Goal: Information Seeking & Learning: Learn about a topic

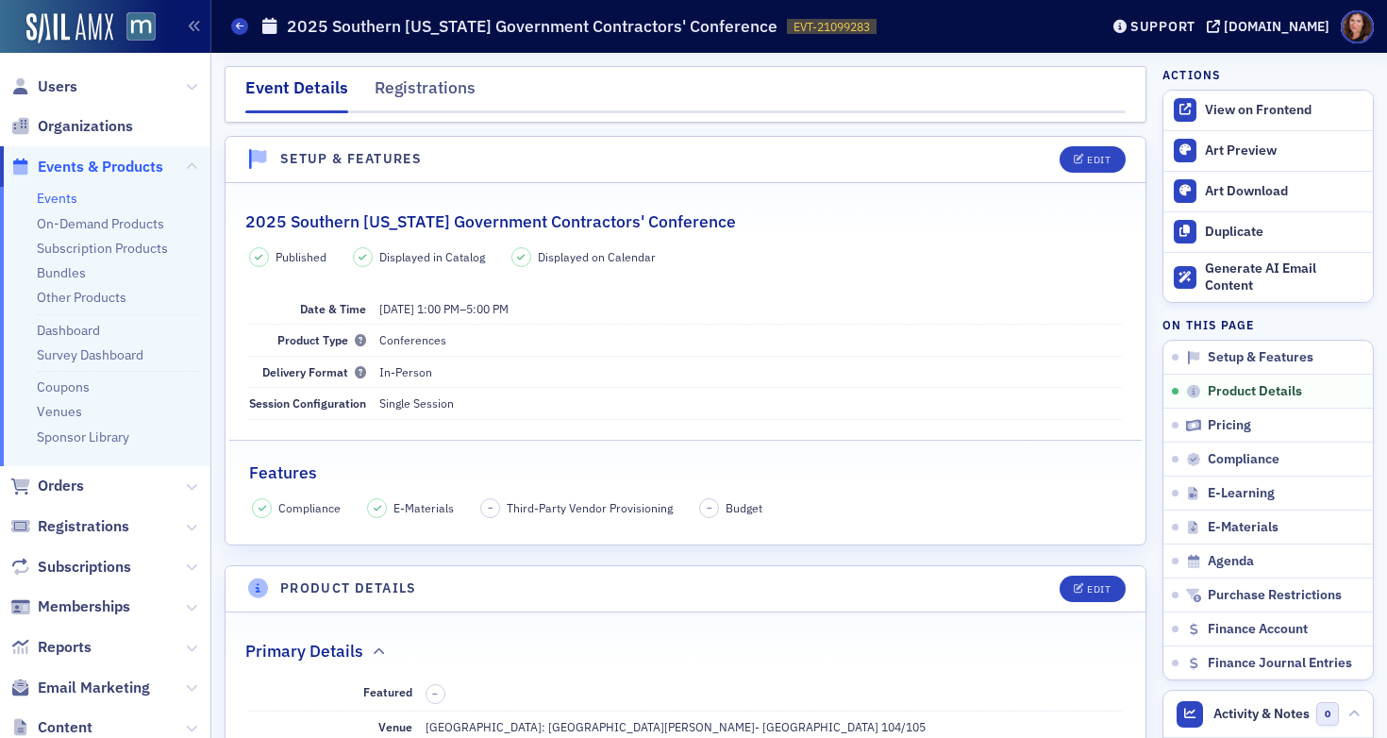
scroll to position [622, 0]
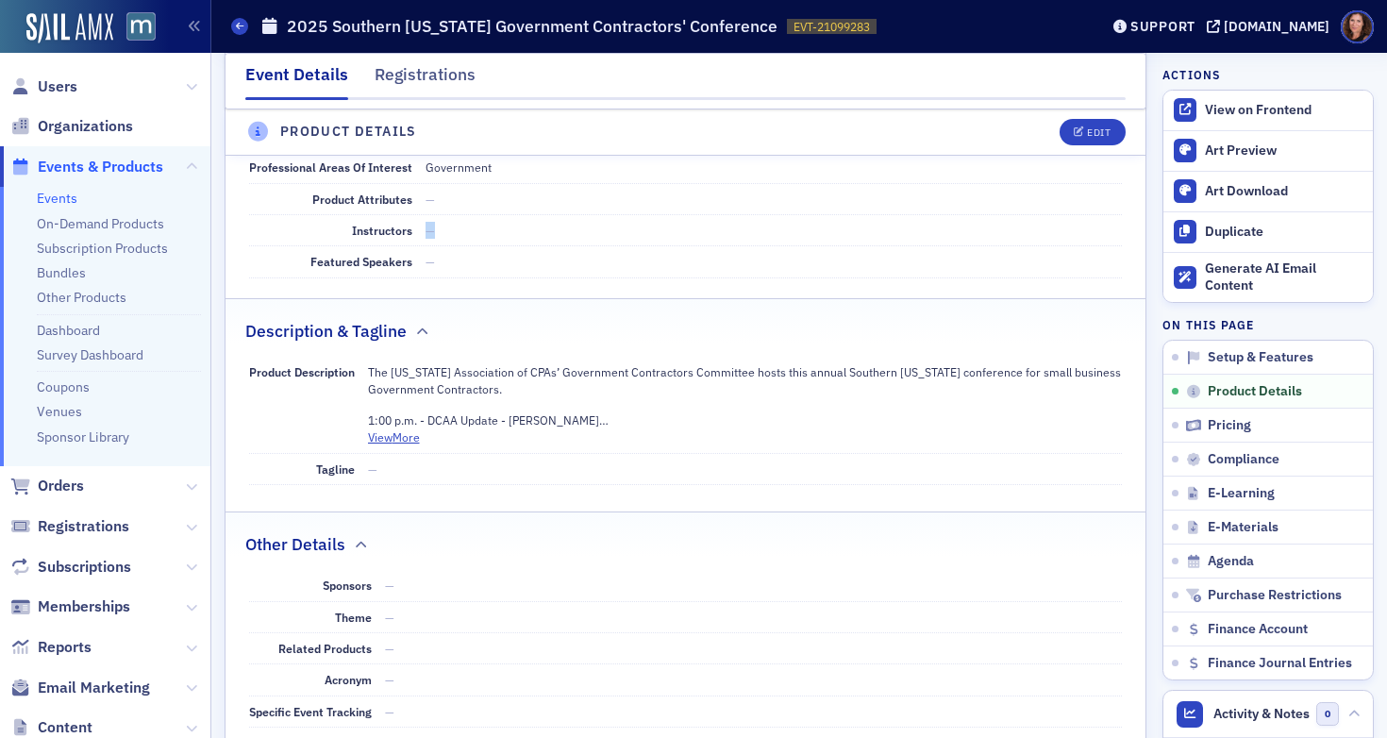
click at [54, 200] on link "Events" at bounding box center [57, 198] width 41 height 17
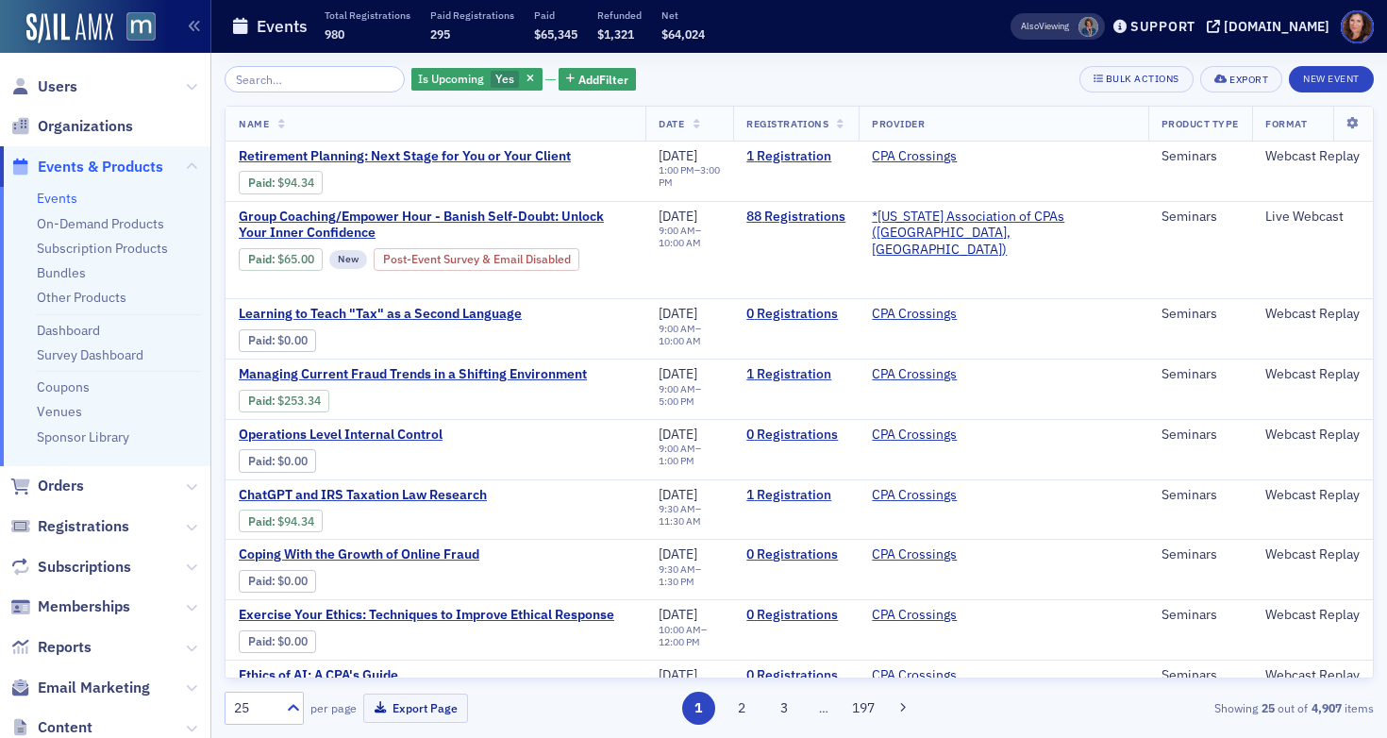
click at [296, 80] on input "search" at bounding box center [315, 79] width 180 height 26
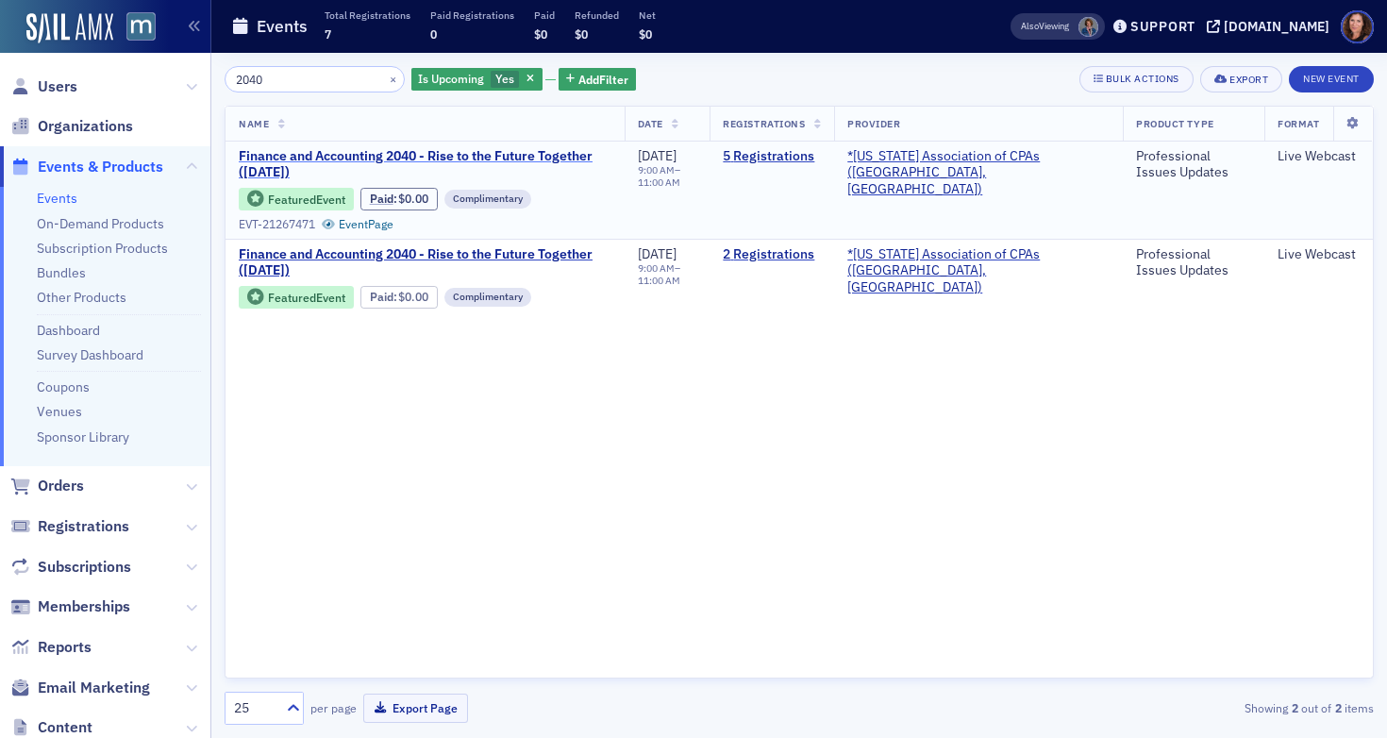
type input "2040"
click at [388, 153] on span "Finance and Accounting 2040 - Rise to the Future Together (October 2025)" at bounding box center [425, 164] width 373 height 33
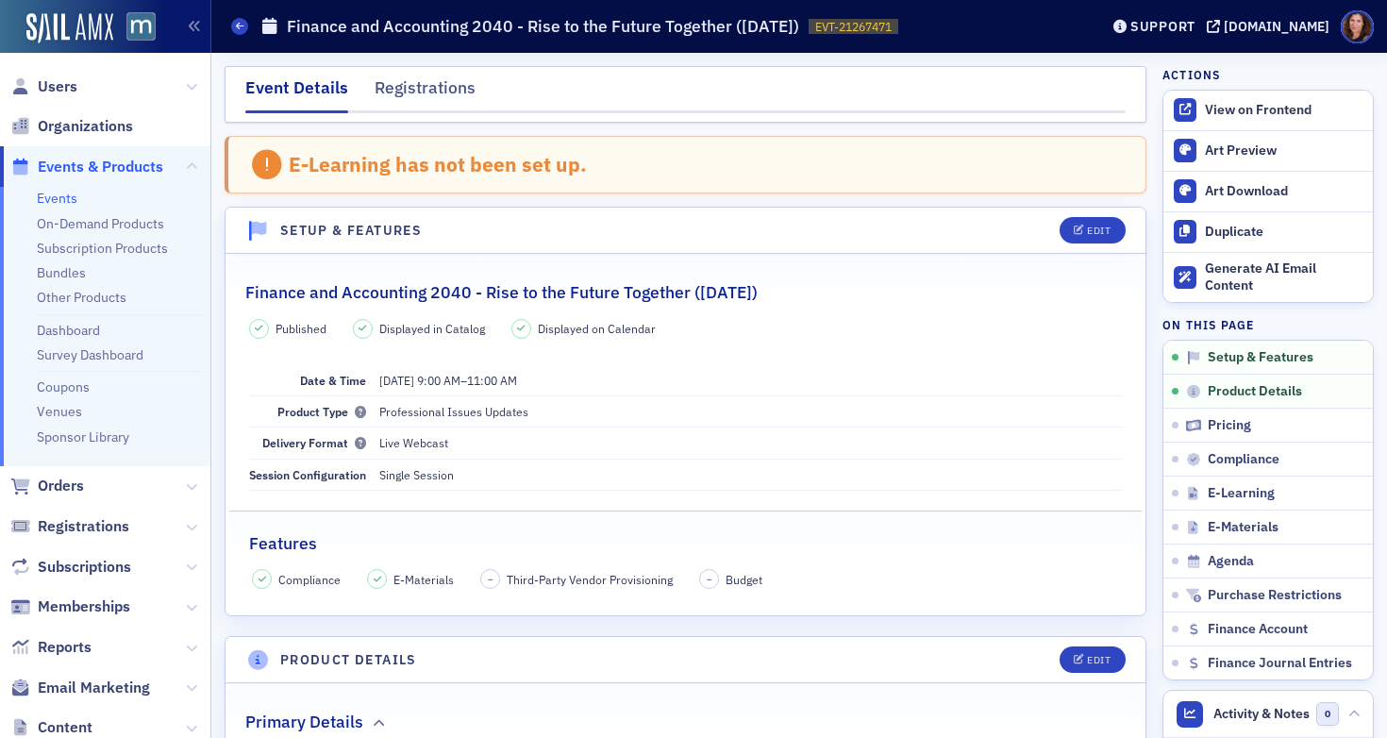
click at [66, 199] on link "Events" at bounding box center [57, 198] width 41 height 17
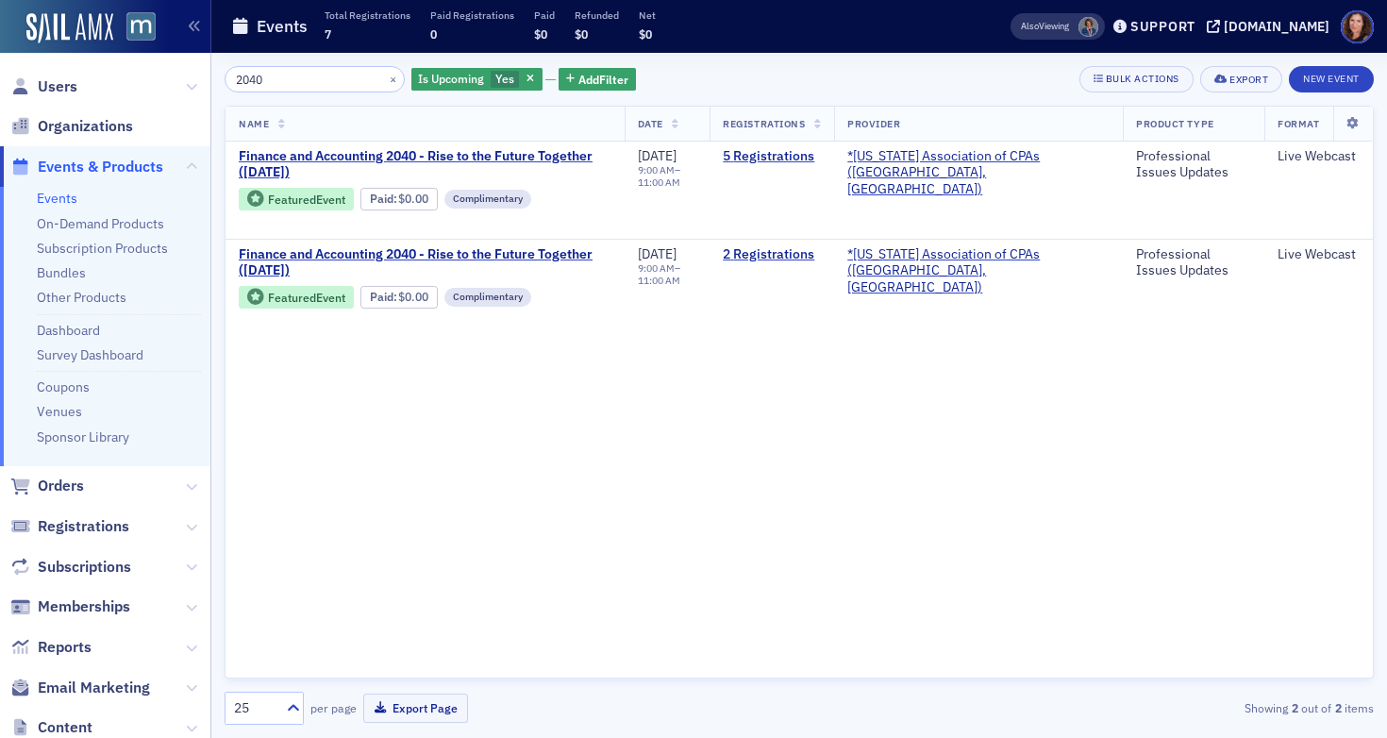
click at [255, 77] on input "2040" at bounding box center [315, 79] width 180 height 26
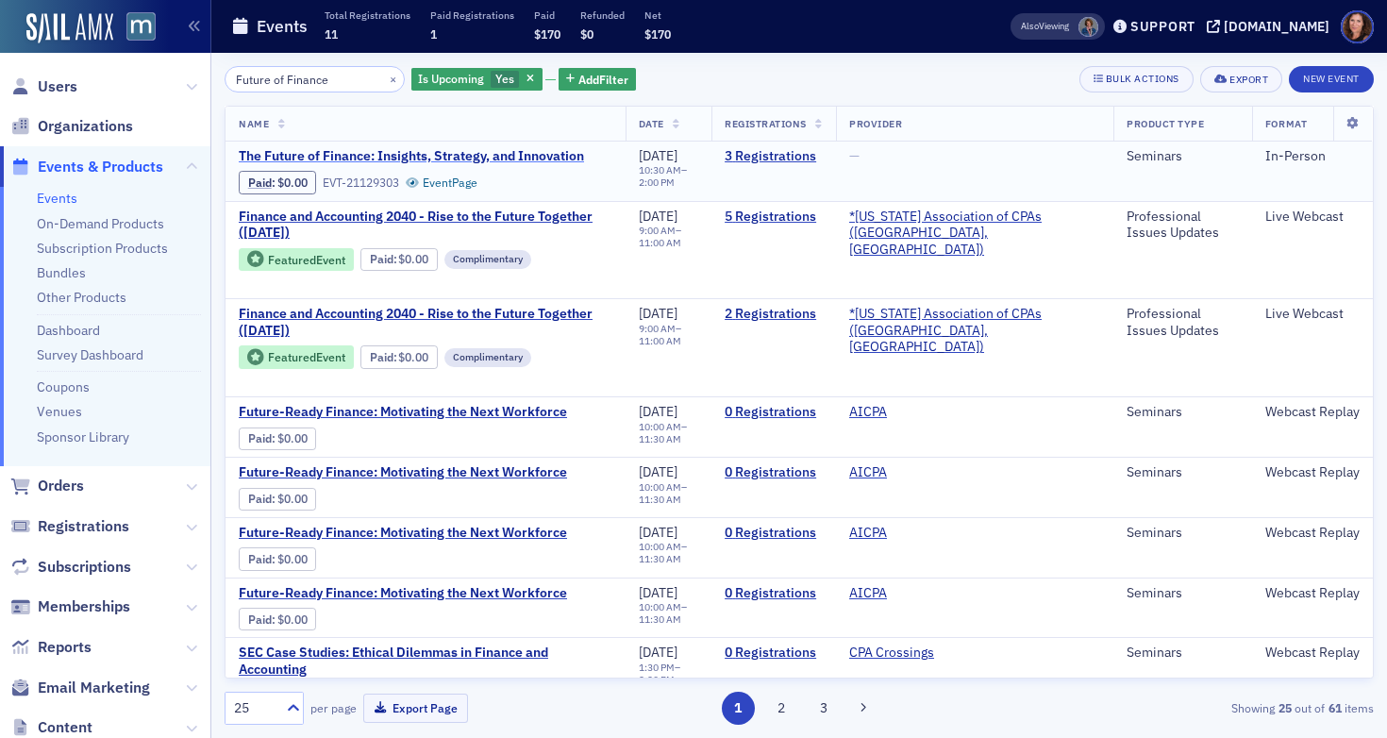
type input "Future of Finance"
click at [303, 151] on span "The Future of Finance: Insights, Strategy, and Innovation" at bounding box center [411, 156] width 345 height 17
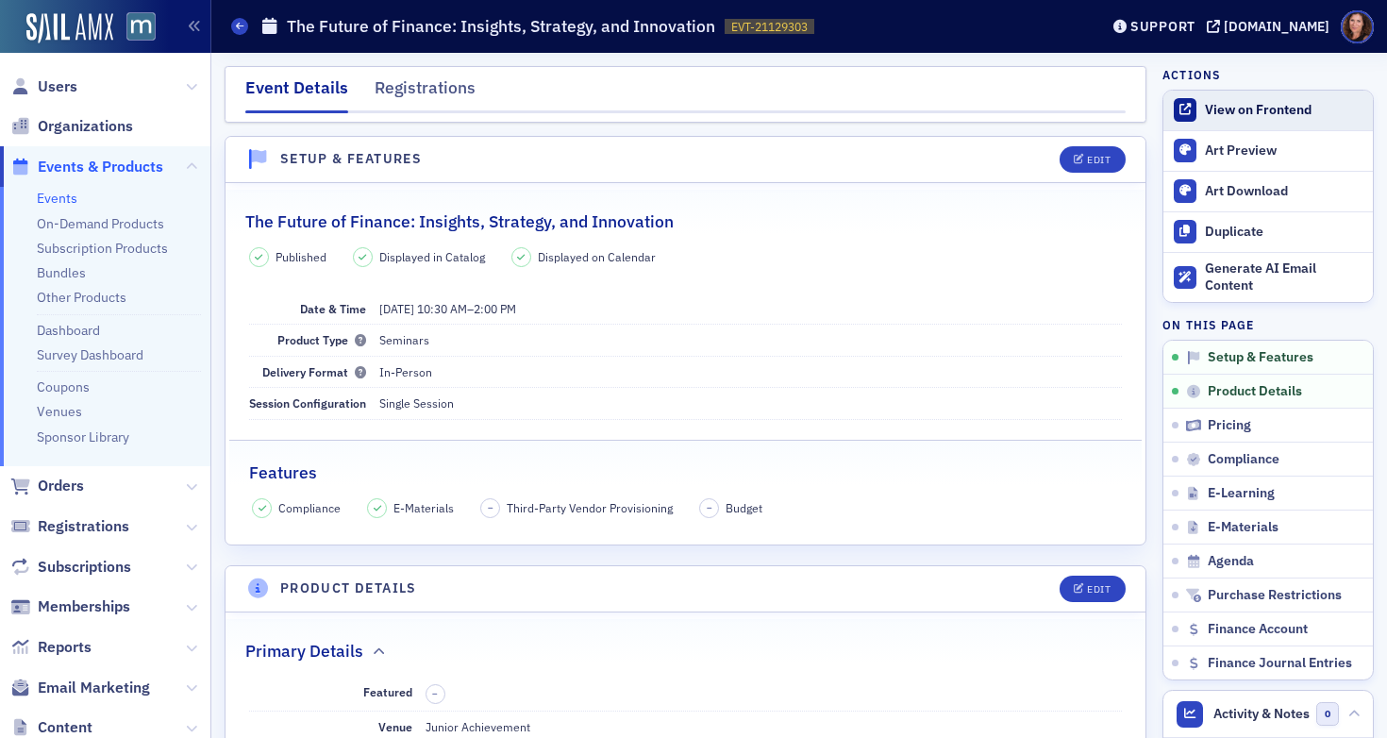
click at [1240, 109] on div "View on Frontend" at bounding box center [1284, 110] width 159 height 17
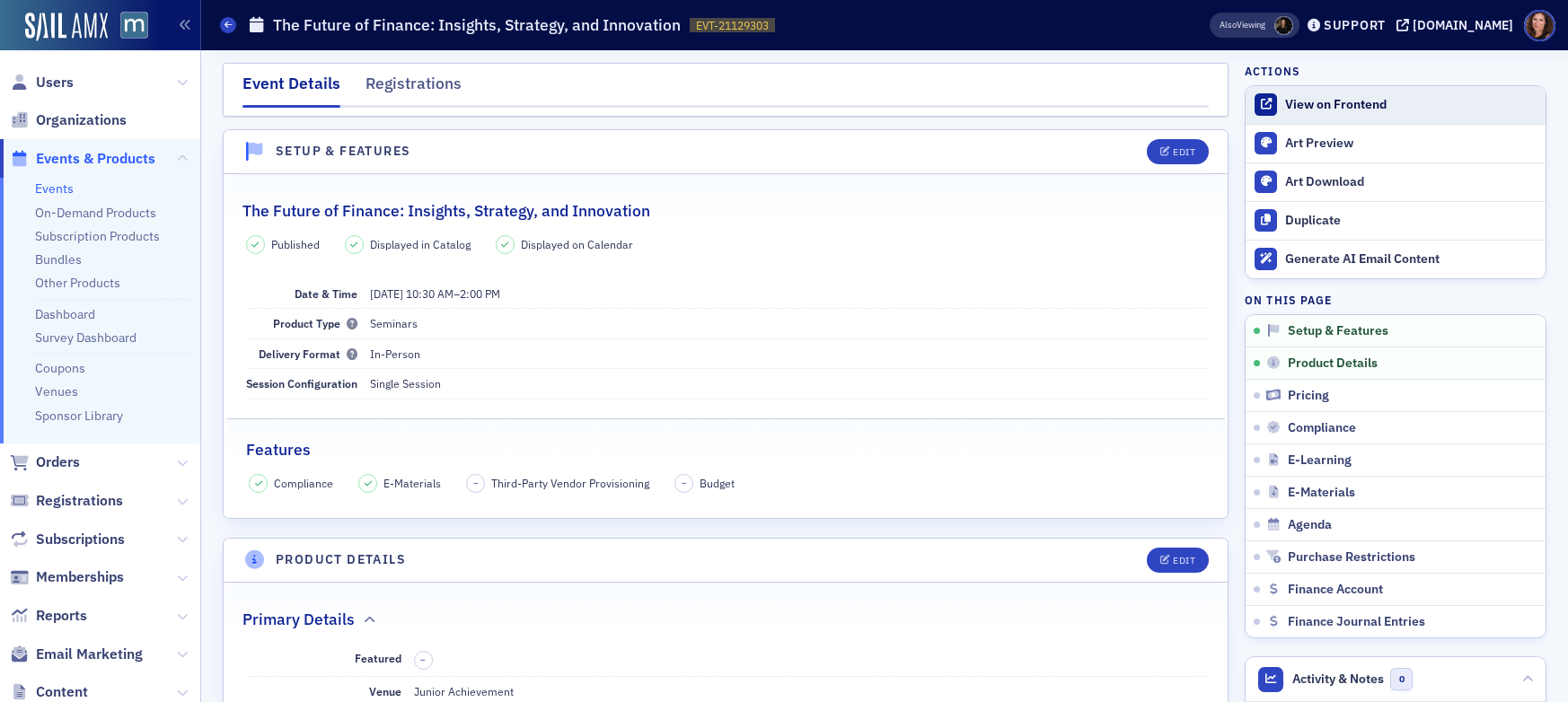
click at [1319, 100] on div "View on Frontend" at bounding box center [1410, 105] width 251 height 16
click at [1319, 101] on div "View on Frontend" at bounding box center [1410, 105] width 251 height 16
click at [1294, 104] on div "View on Frontend" at bounding box center [1410, 105] width 251 height 16
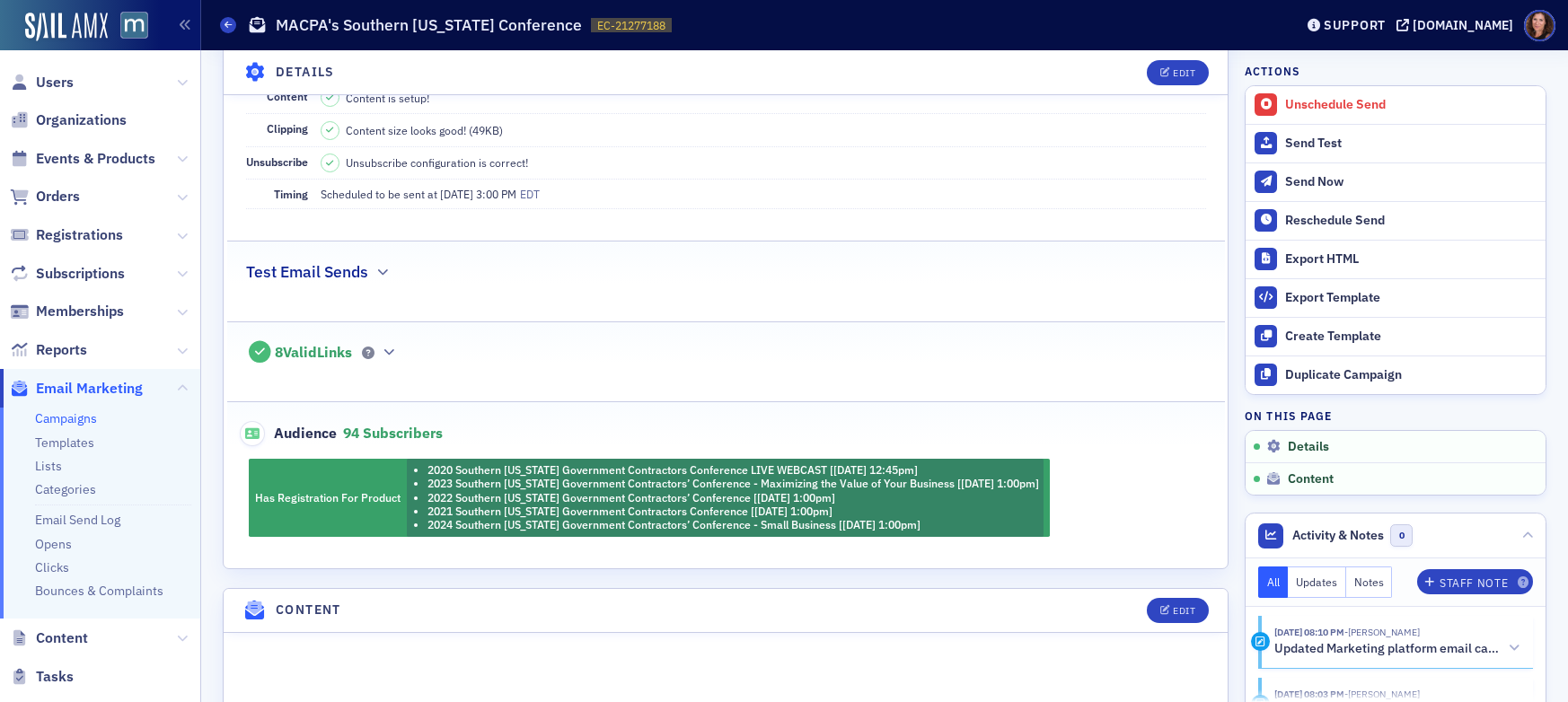
scroll to position [344, 0]
click at [63, 84] on span "Users" at bounding box center [55, 82] width 38 height 20
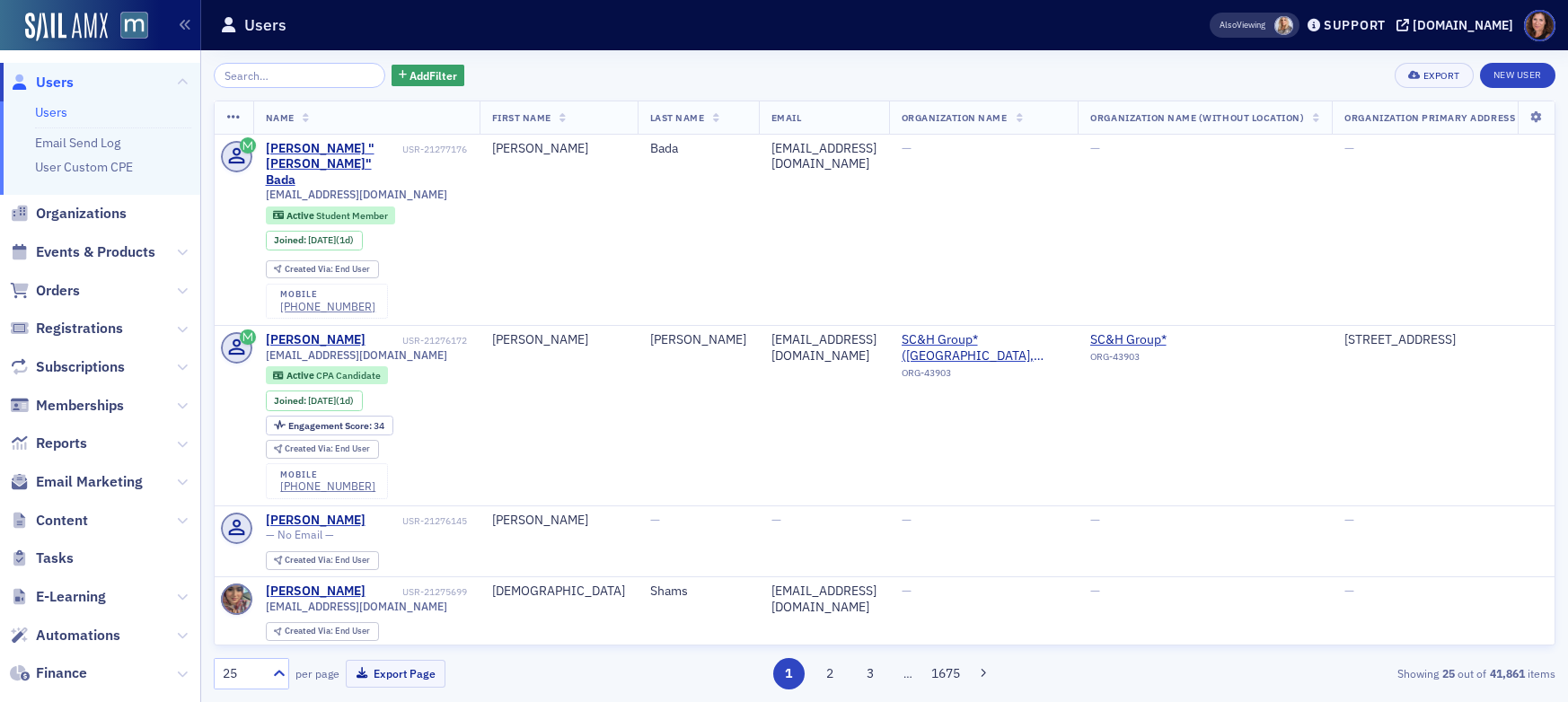
click at [308, 73] on input "search" at bounding box center [300, 75] width 171 height 25
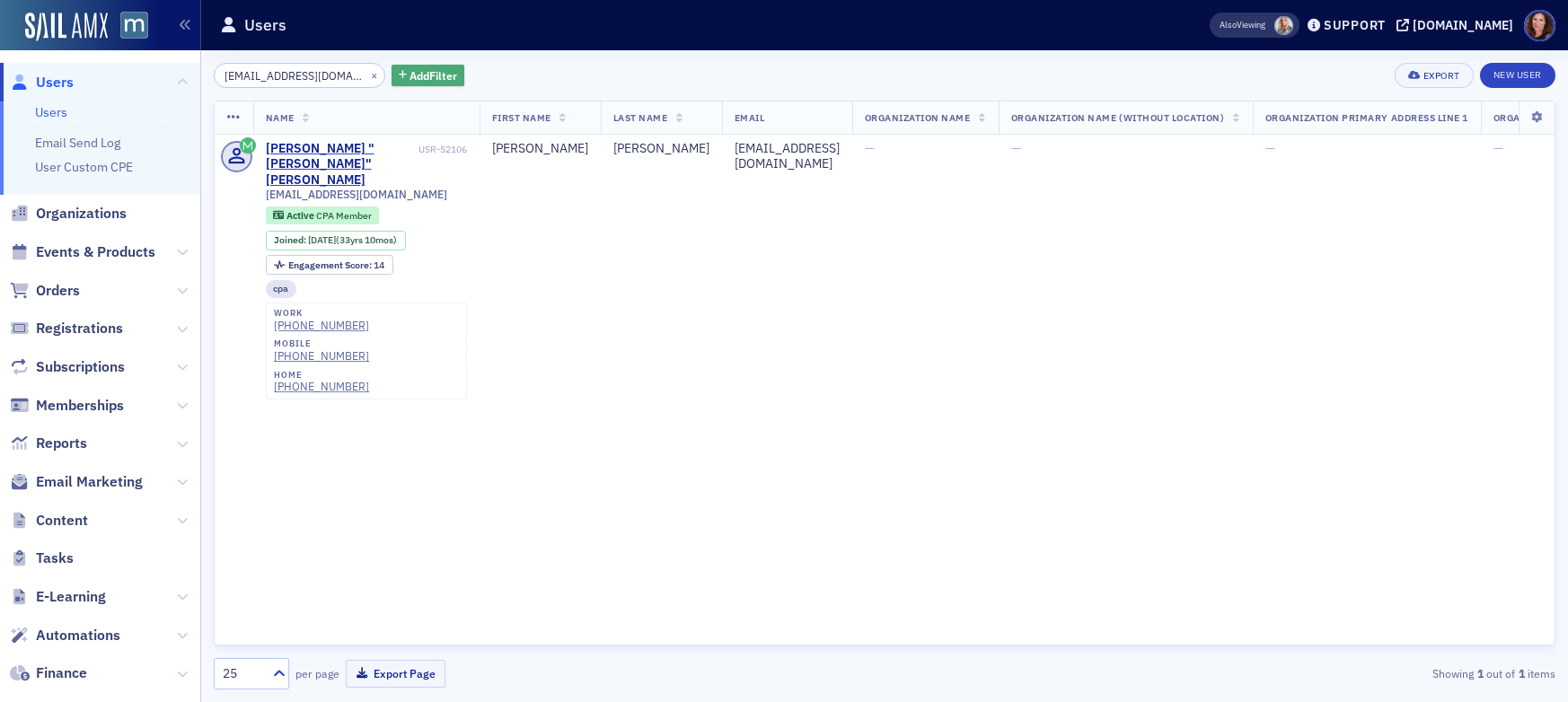
scroll to position [0, 12]
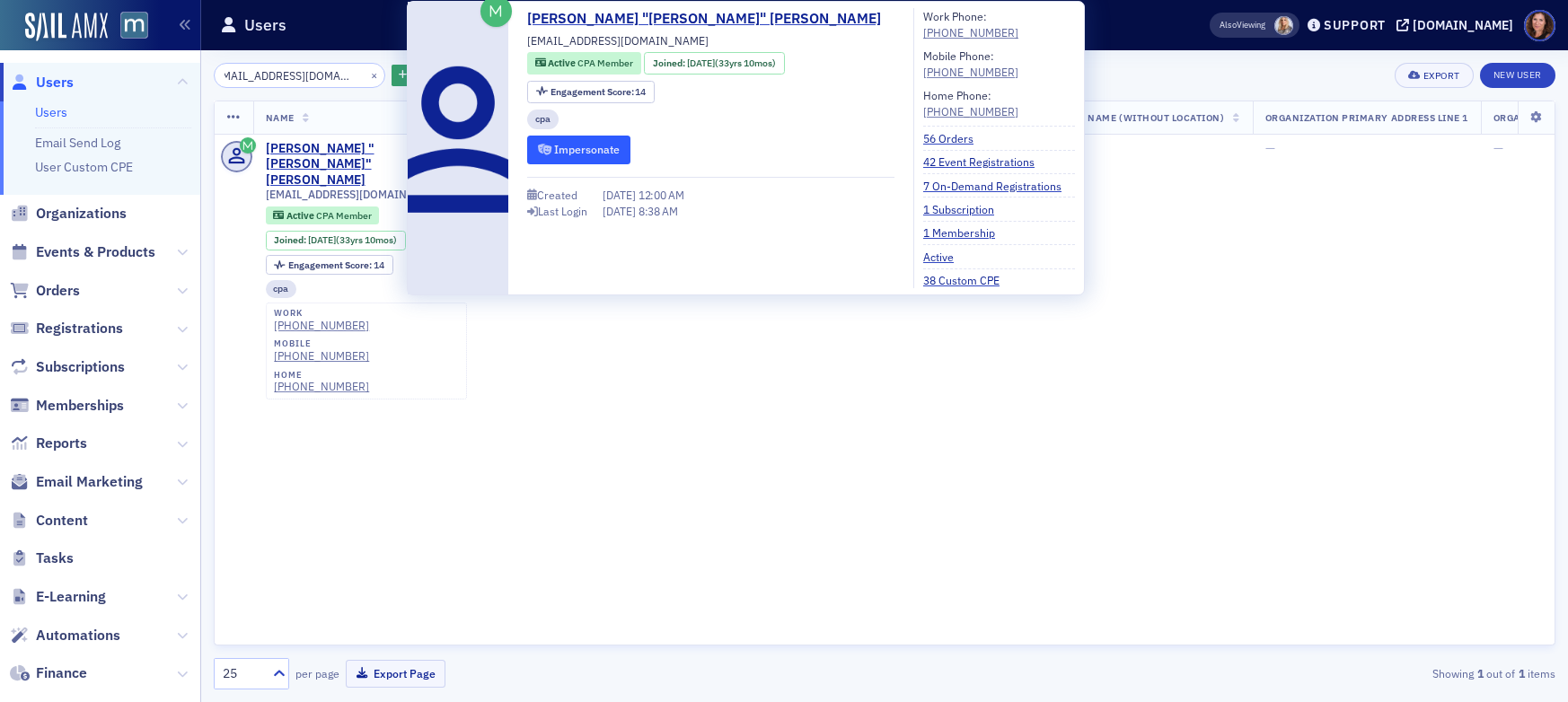
type input "cindyhwallace@gmail.com"
click at [588, 158] on button "Impersonate" at bounding box center [578, 148] width 104 height 28
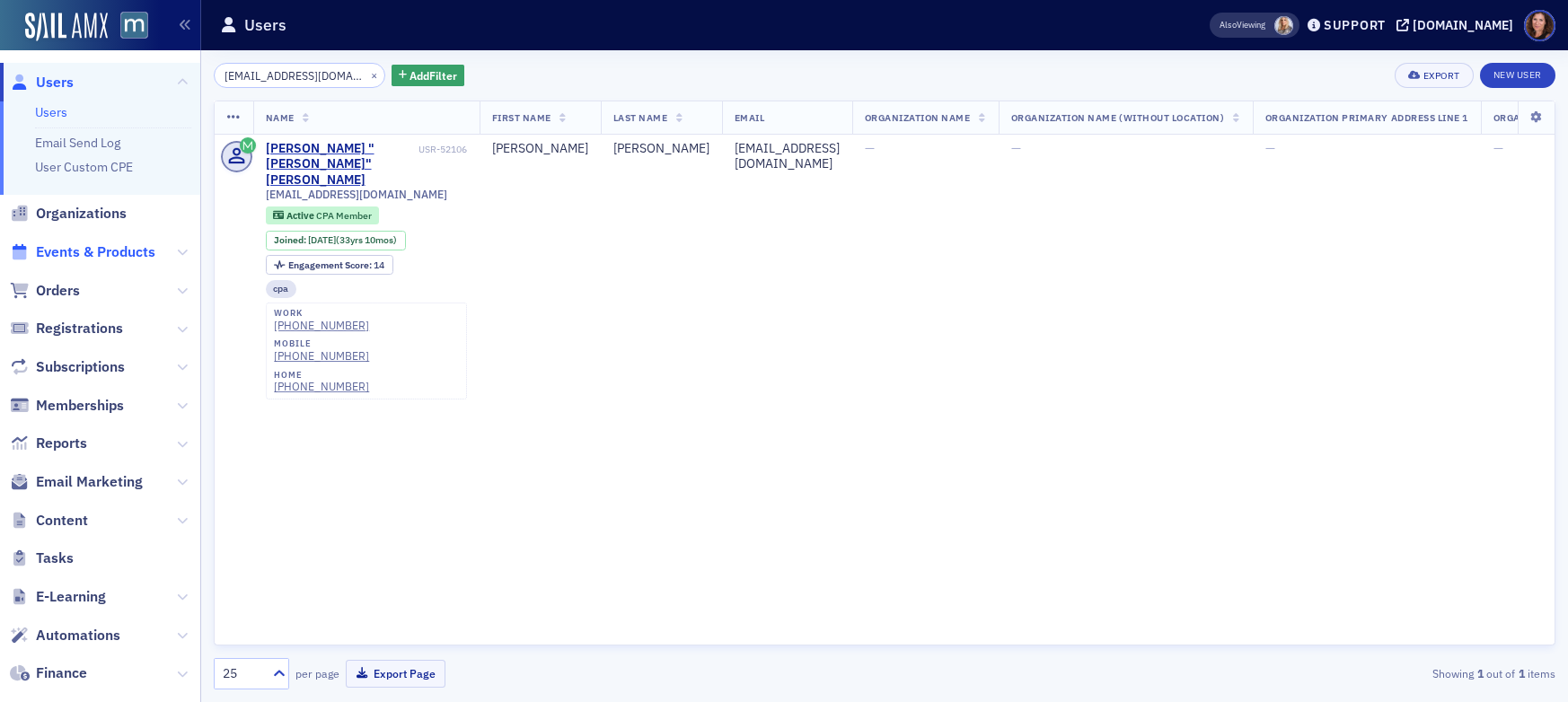
click at [72, 249] on span "Events & Products" at bounding box center [96, 252] width 120 height 20
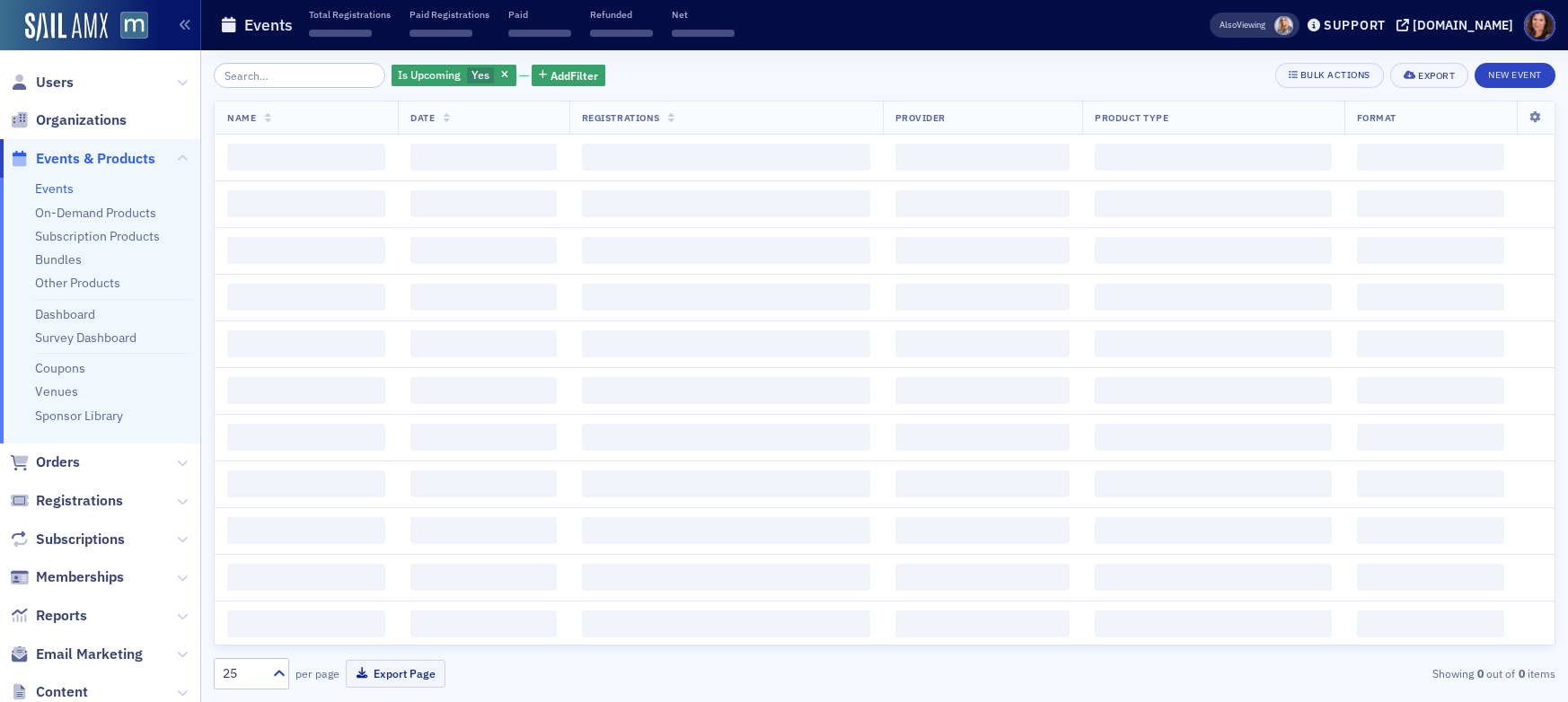
click at [279, 81] on input "search" at bounding box center [300, 75] width 171 height 25
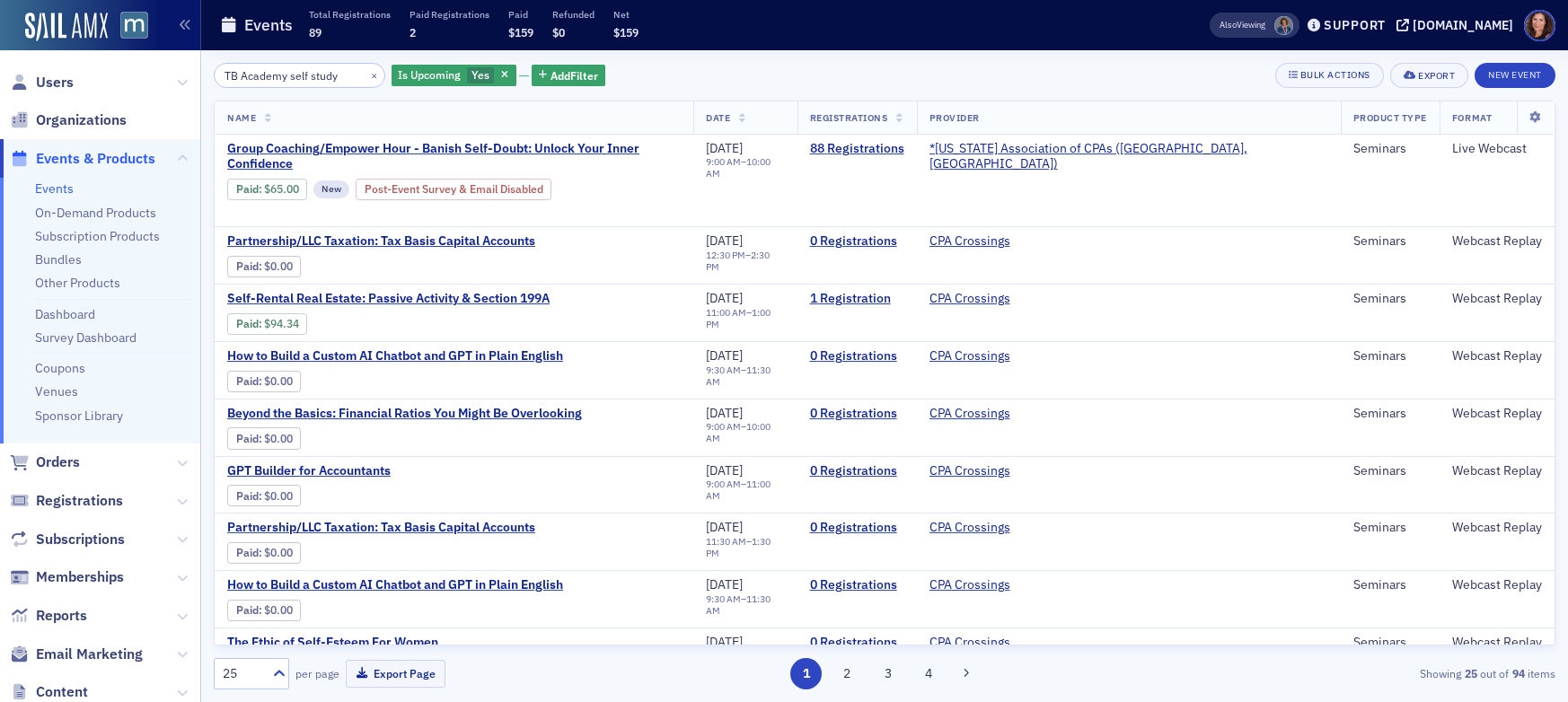
click at [275, 72] on input "TB Academy self study" at bounding box center [300, 75] width 171 height 25
drag, startPoint x: 290, startPoint y: 75, endPoint x: 406, endPoint y: 71, distance: 116.1
click at [406, 71] on div "TB Academy self study × Is Upcoming Yes Add Filter" at bounding box center [409, 75] width 391 height 25
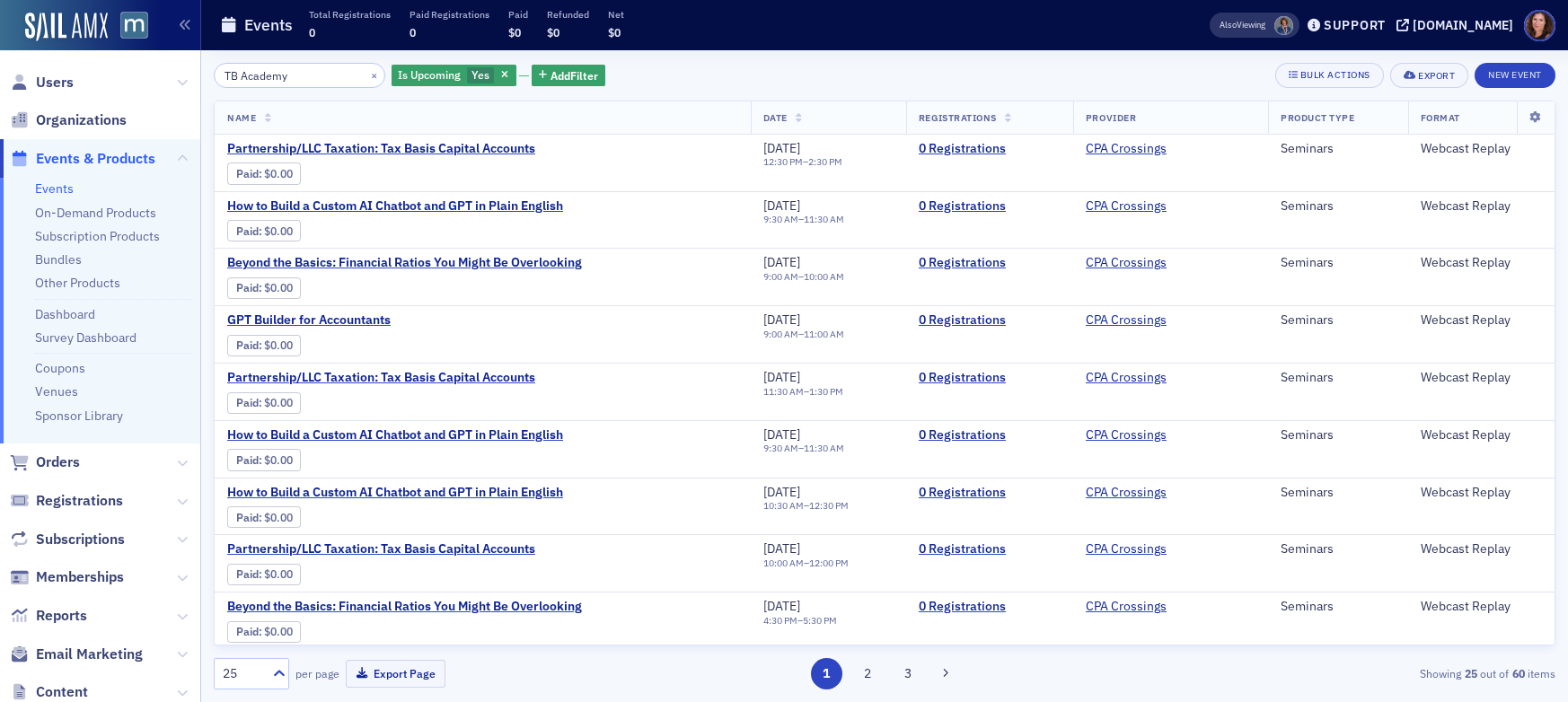
click at [246, 78] on input "TB Academy" at bounding box center [300, 75] width 171 height 25
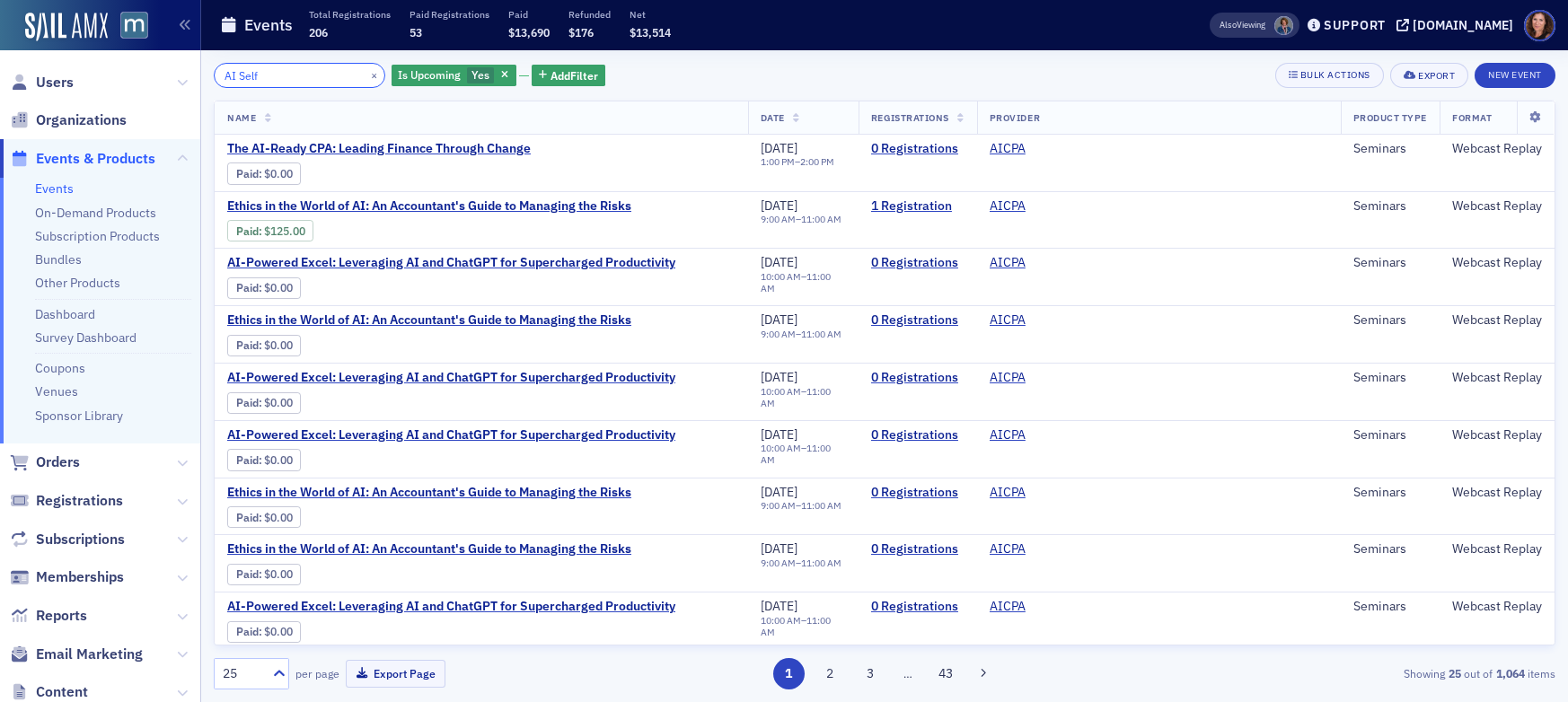
click at [243, 73] on input "AI Self" at bounding box center [300, 75] width 171 height 25
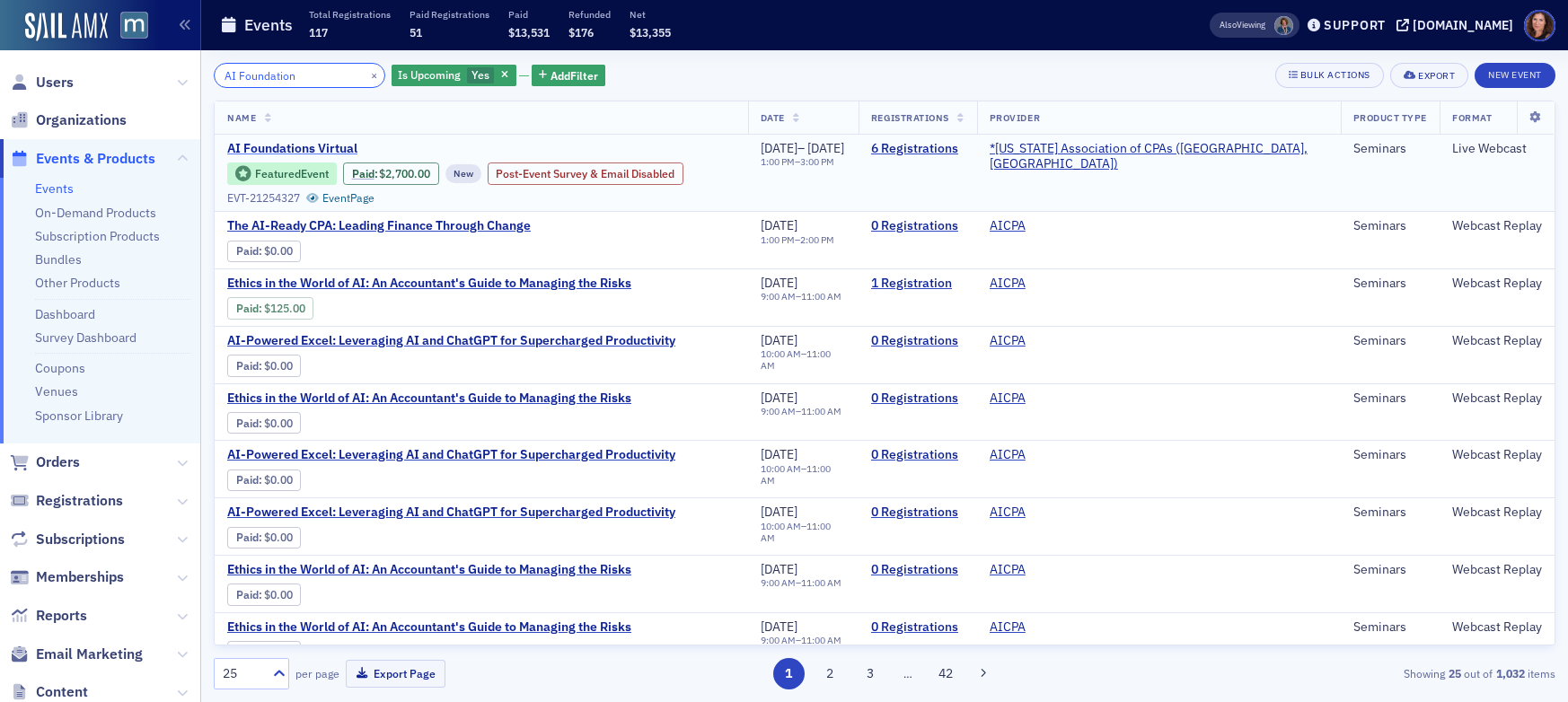
type input "AI Foundation"
click at [302, 150] on span "AI Foundations Virtual" at bounding box center [378, 148] width 302 height 16
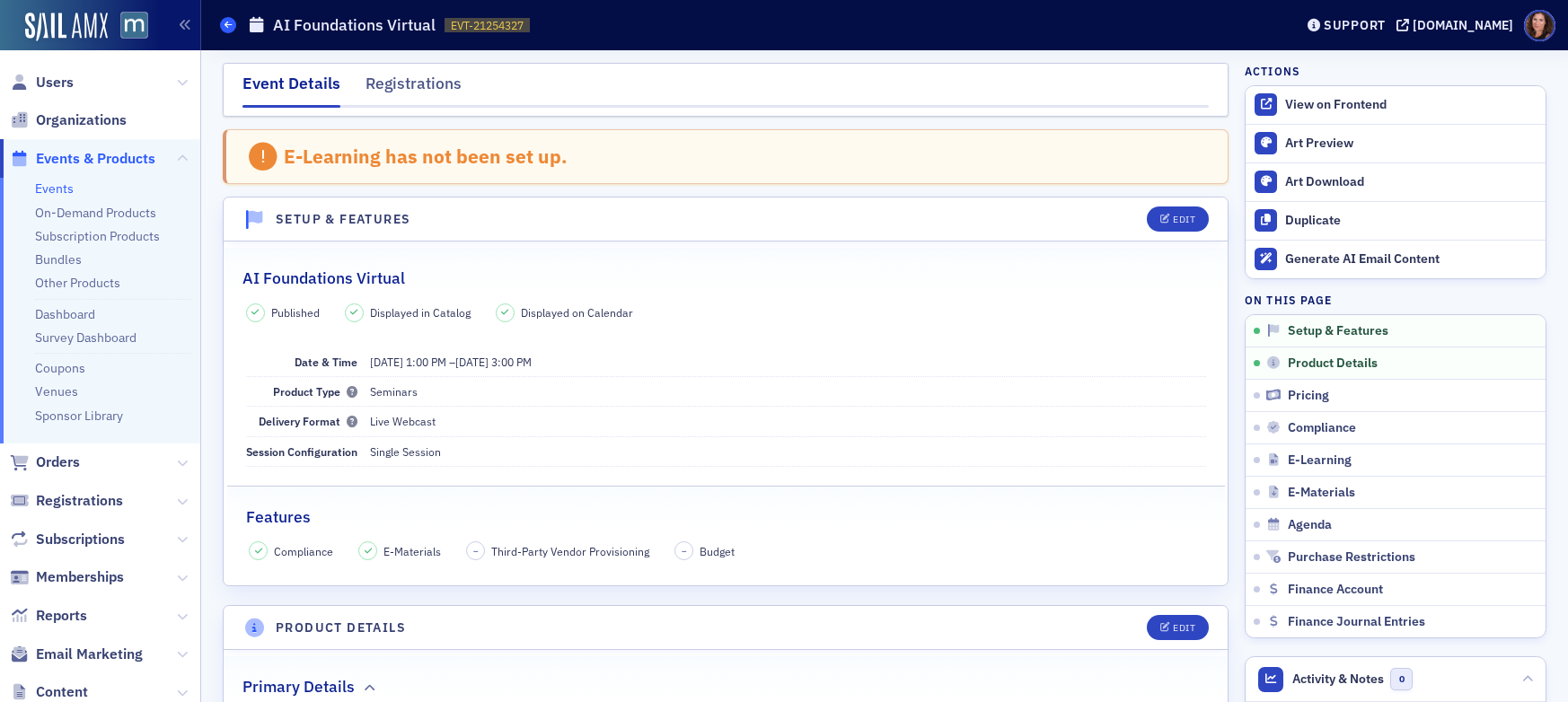
click at [222, 27] on span at bounding box center [227, 25] width 16 height 16
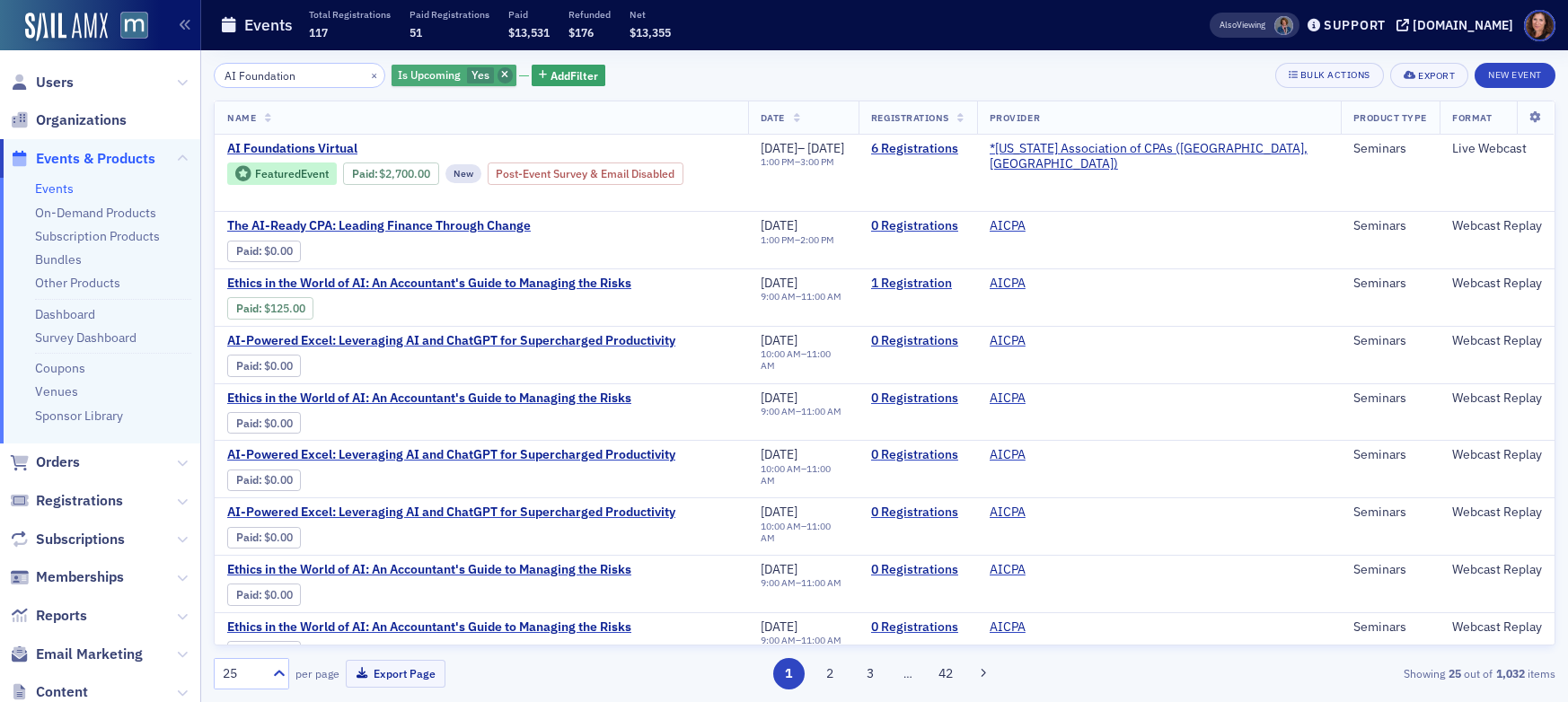
click at [501, 71] on icon "button" at bounding box center [505, 76] width 8 height 10
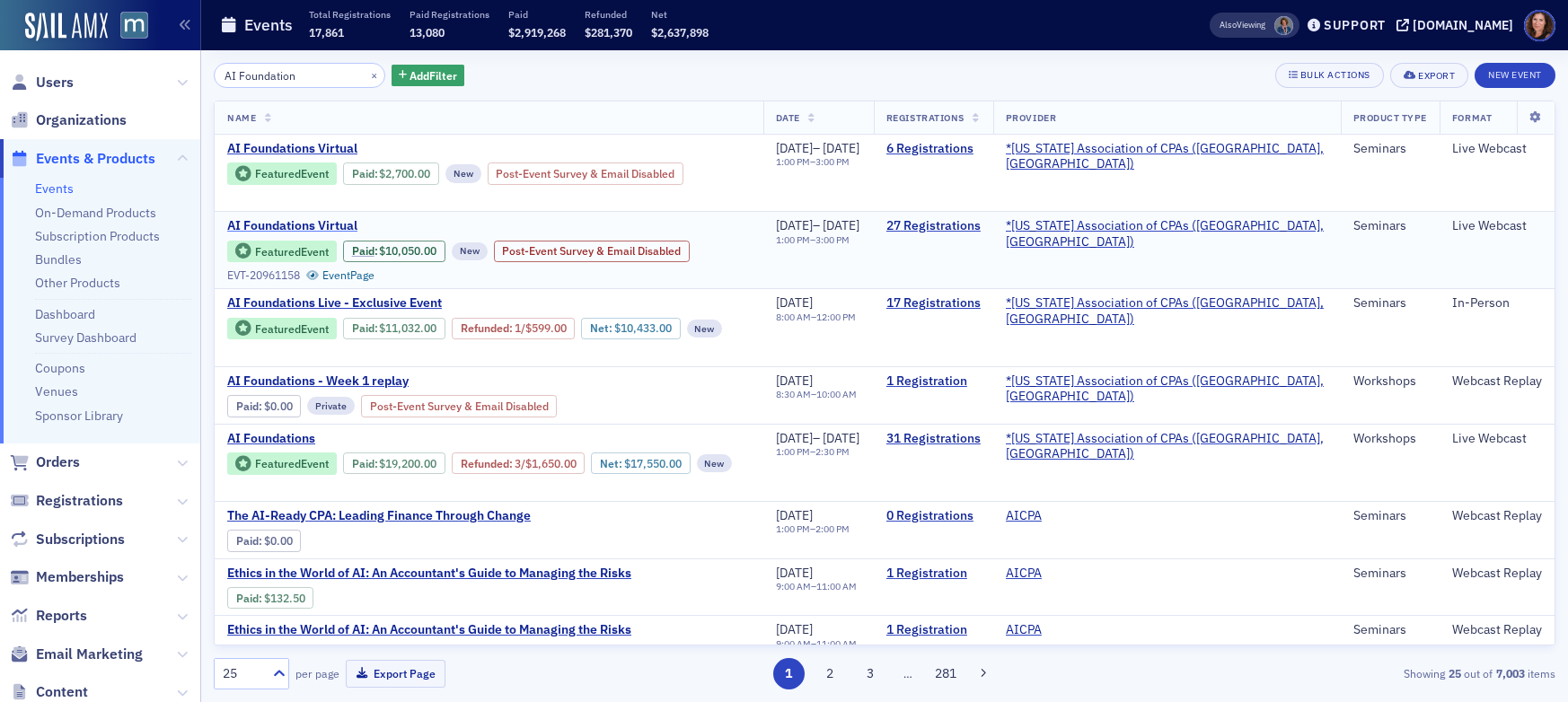
click at [343, 225] on span "AI Foundations Virtual" at bounding box center [378, 225] width 302 height 16
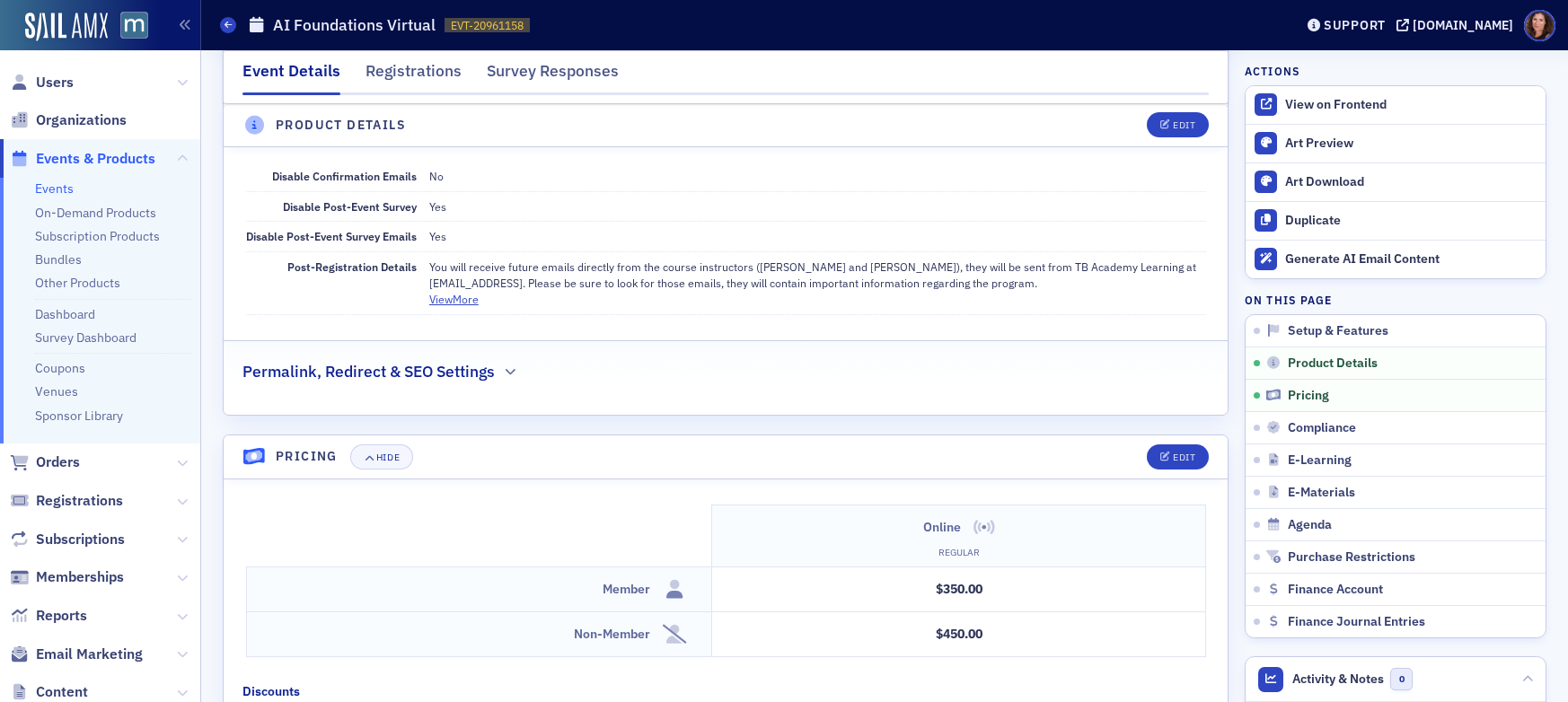
scroll to position [1287, 0]
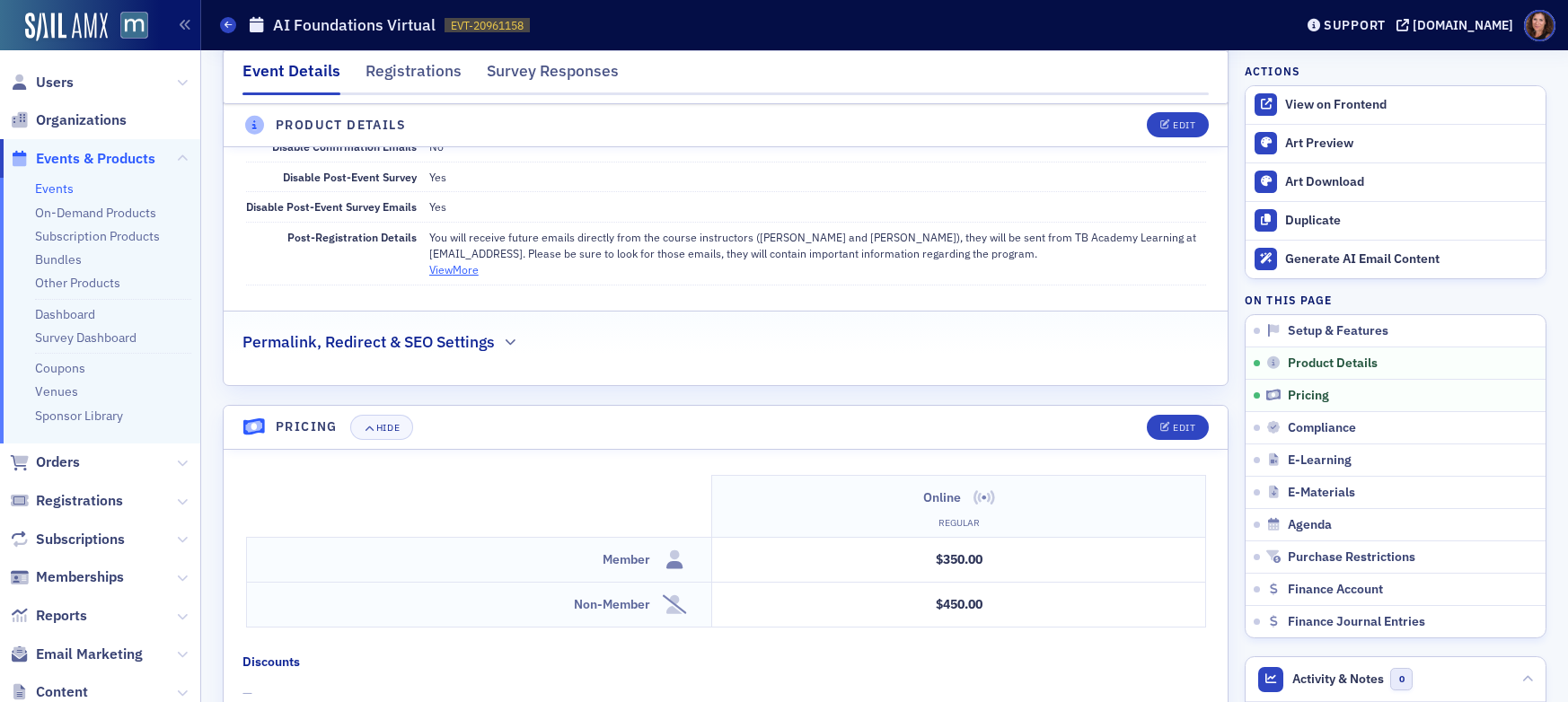
click at [469, 269] on button "View More" at bounding box center [454, 269] width 49 height 16
click at [454, 274] on button "View Less" at bounding box center [452, 269] width 46 height 16
click at [454, 274] on button "View More" at bounding box center [454, 269] width 49 height 16
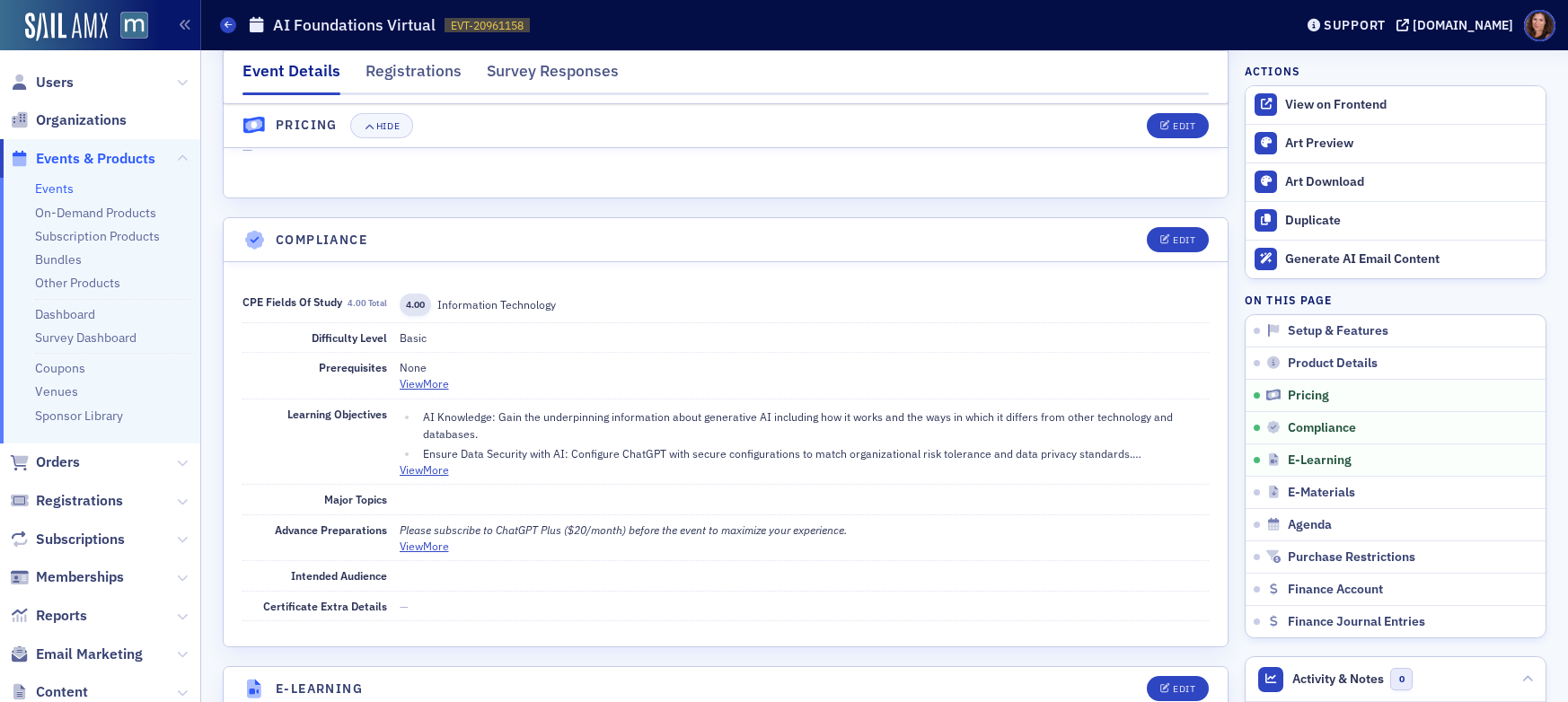
scroll to position [1943, 0]
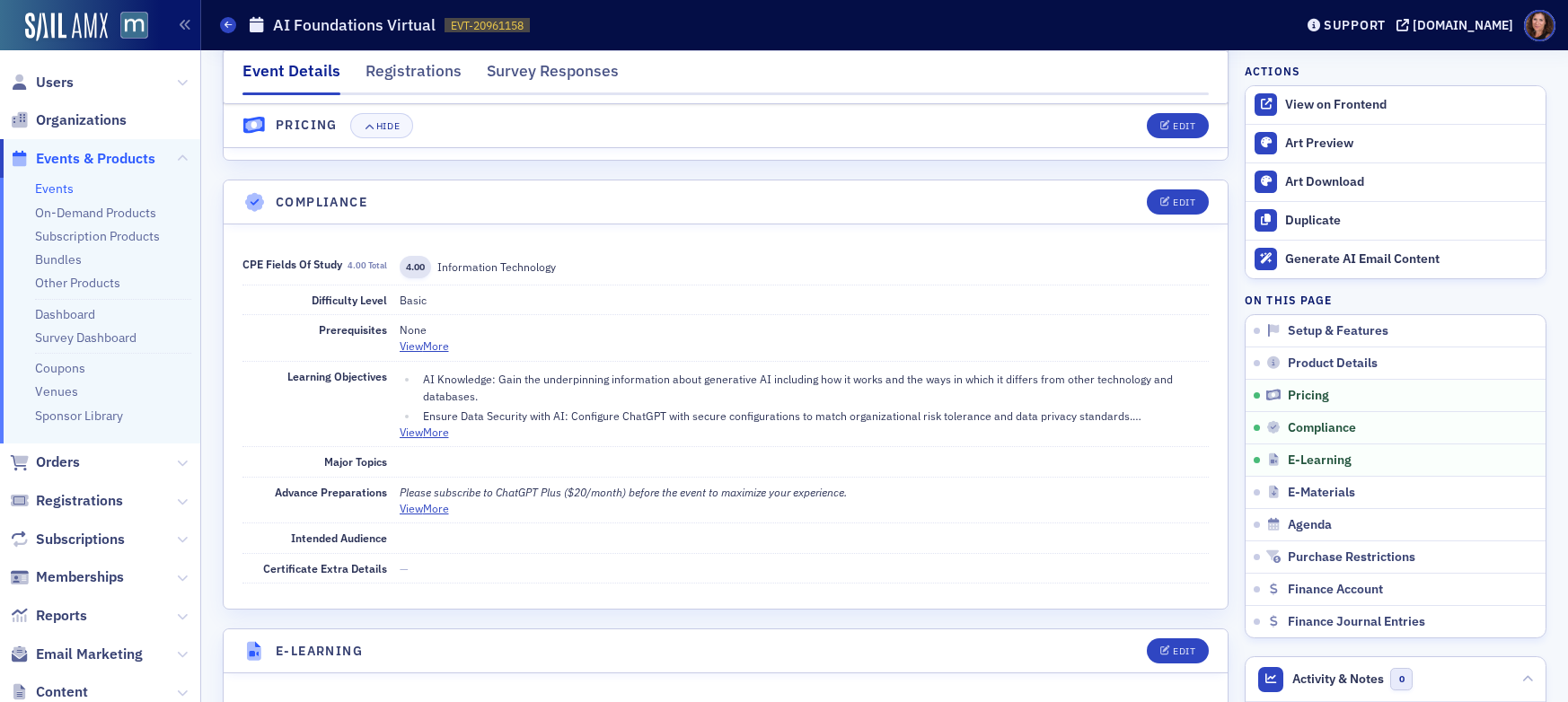
drag, startPoint x: 410, startPoint y: 434, endPoint x: 464, endPoint y: 428, distance: 54.3
click at [410, 434] on button "View More" at bounding box center [424, 431] width 49 height 16
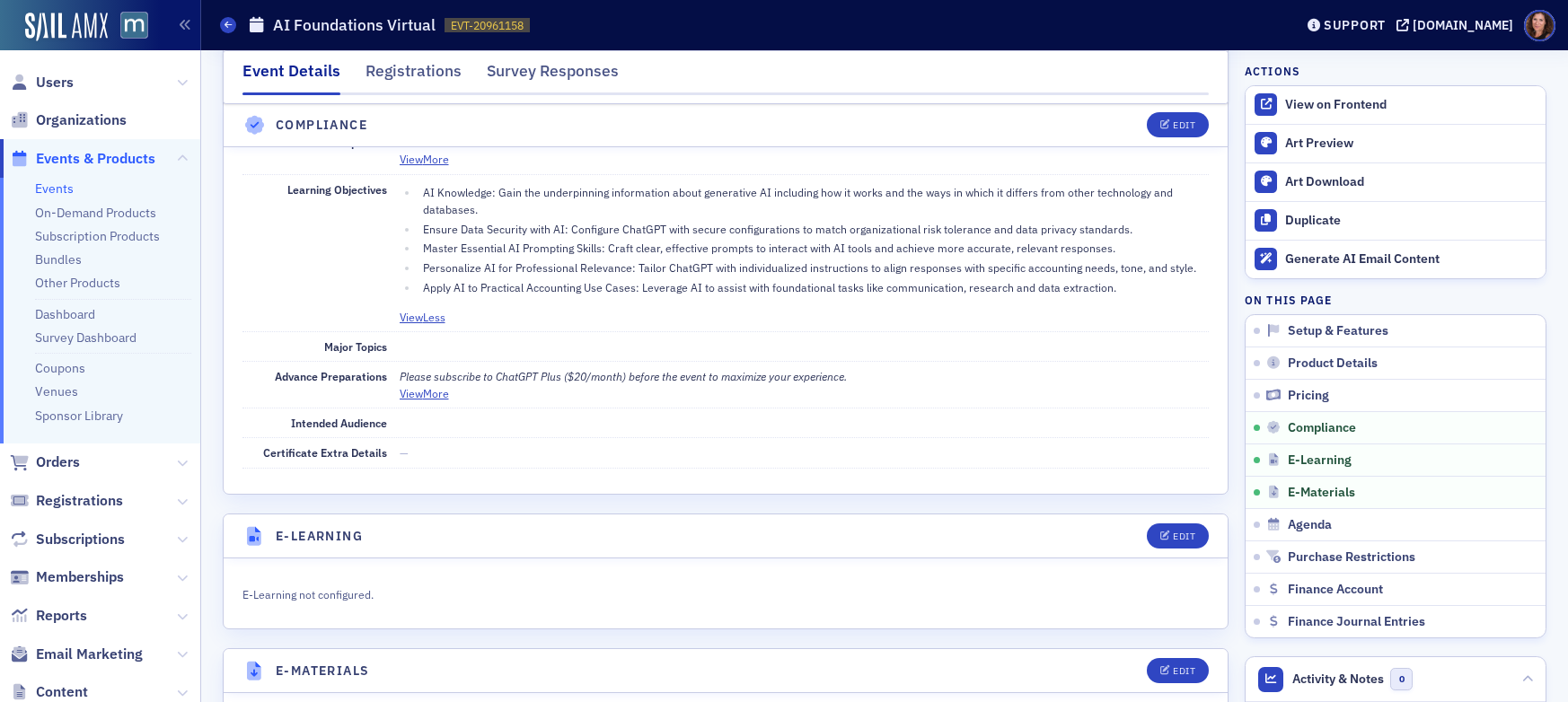
scroll to position [2292, 0]
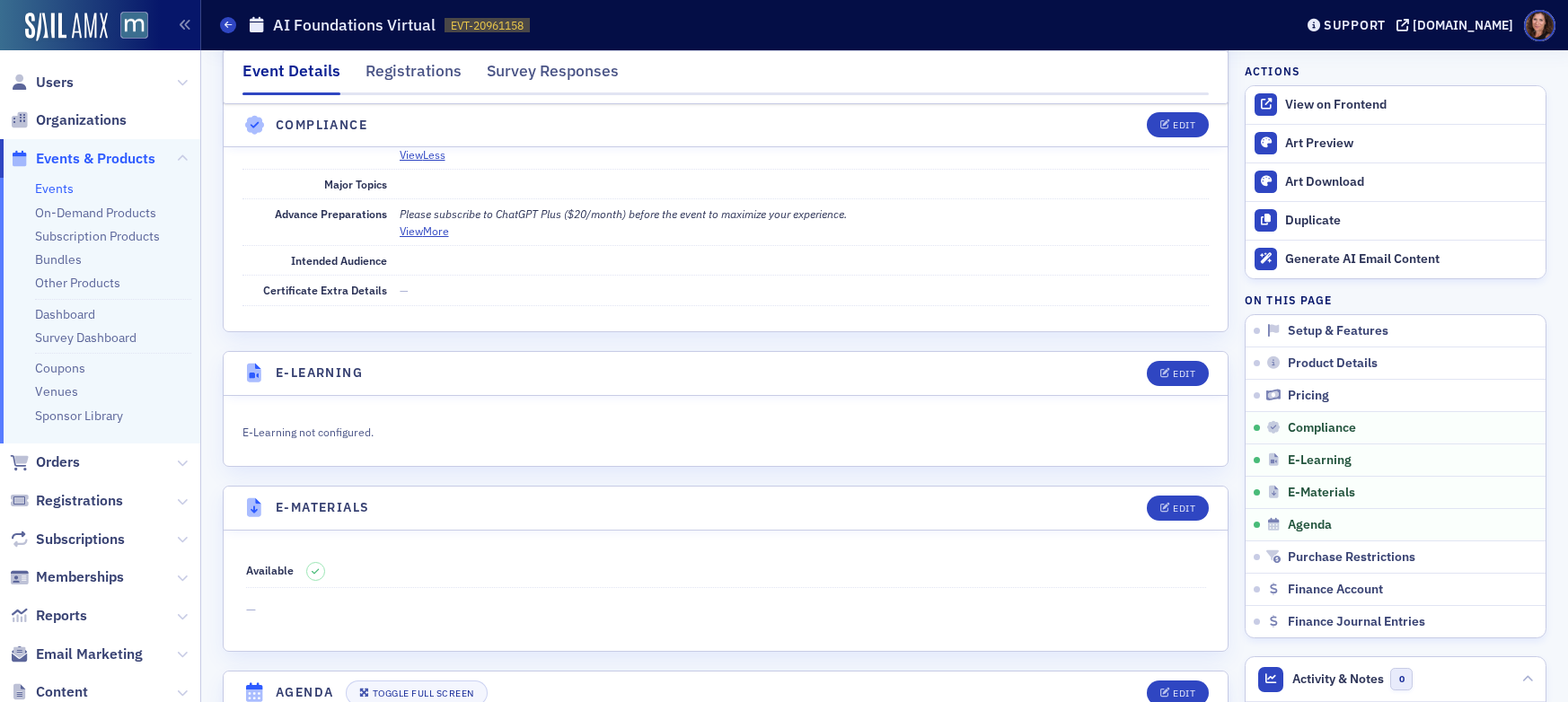
drag, startPoint x: 439, startPoint y: 225, endPoint x: 586, endPoint y: 220, distance: 147.1
click at [439, 226] on button "View More" at bounding box center [424, 230] width 49 height 16
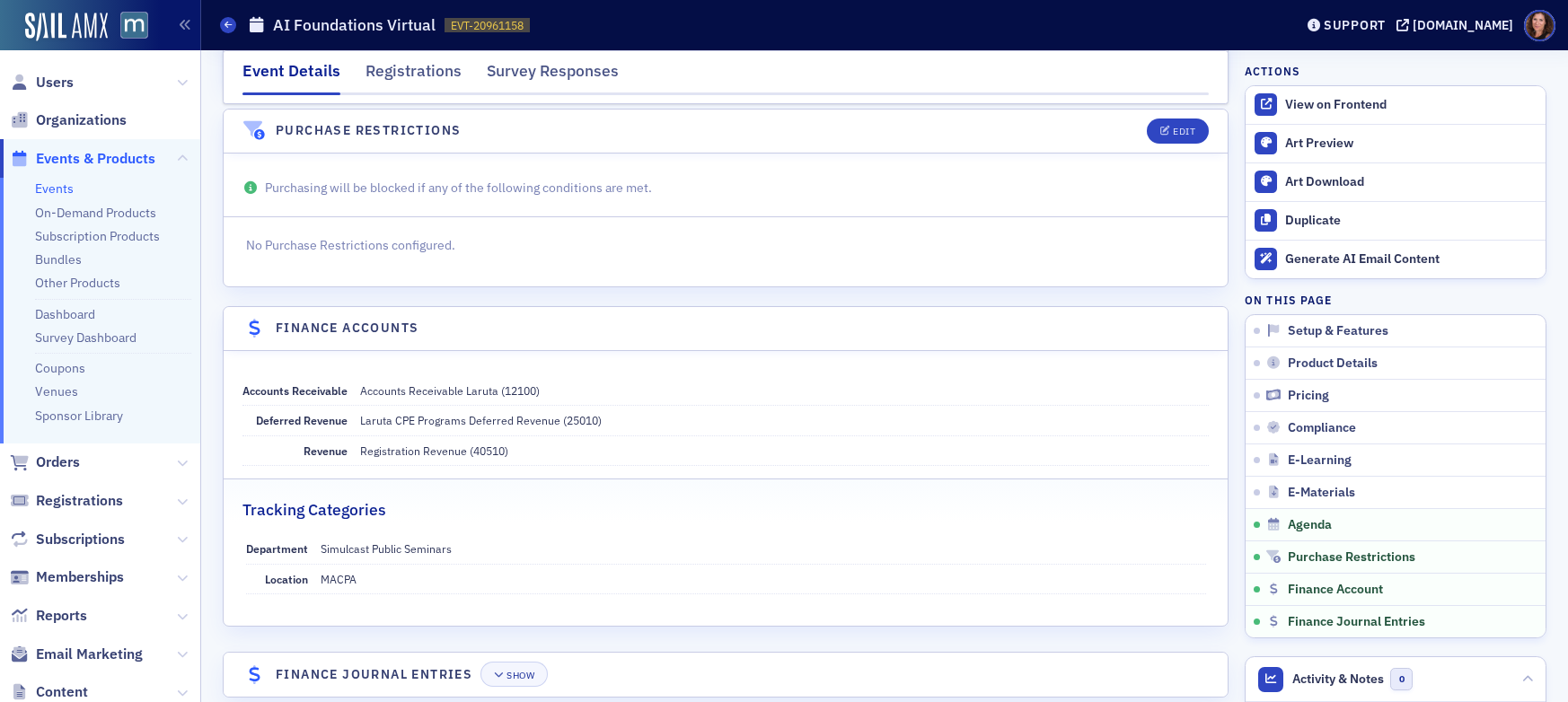
scroll to position [3016, 0]
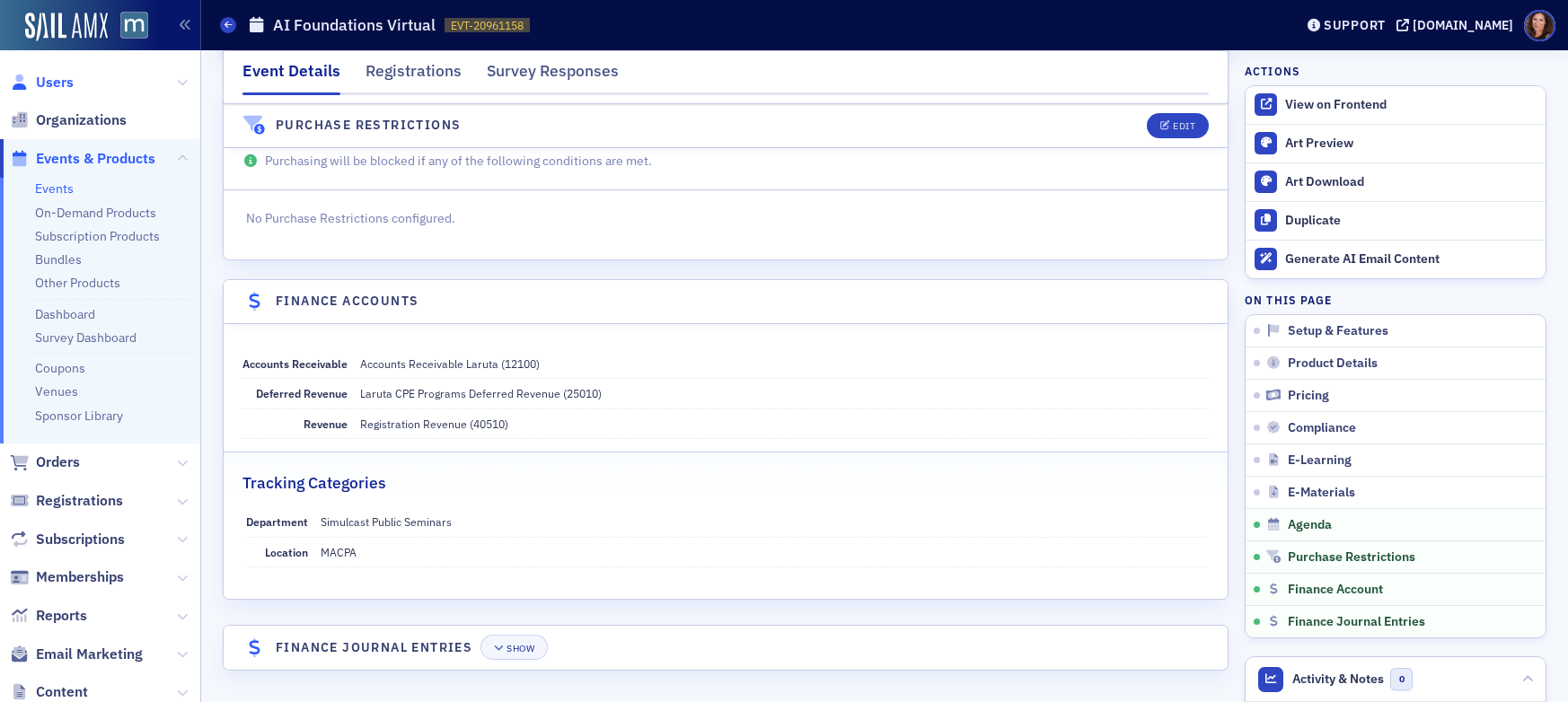
click at [44, 86] on span "Users" at bounding box center [55, 82] width 38 height 20
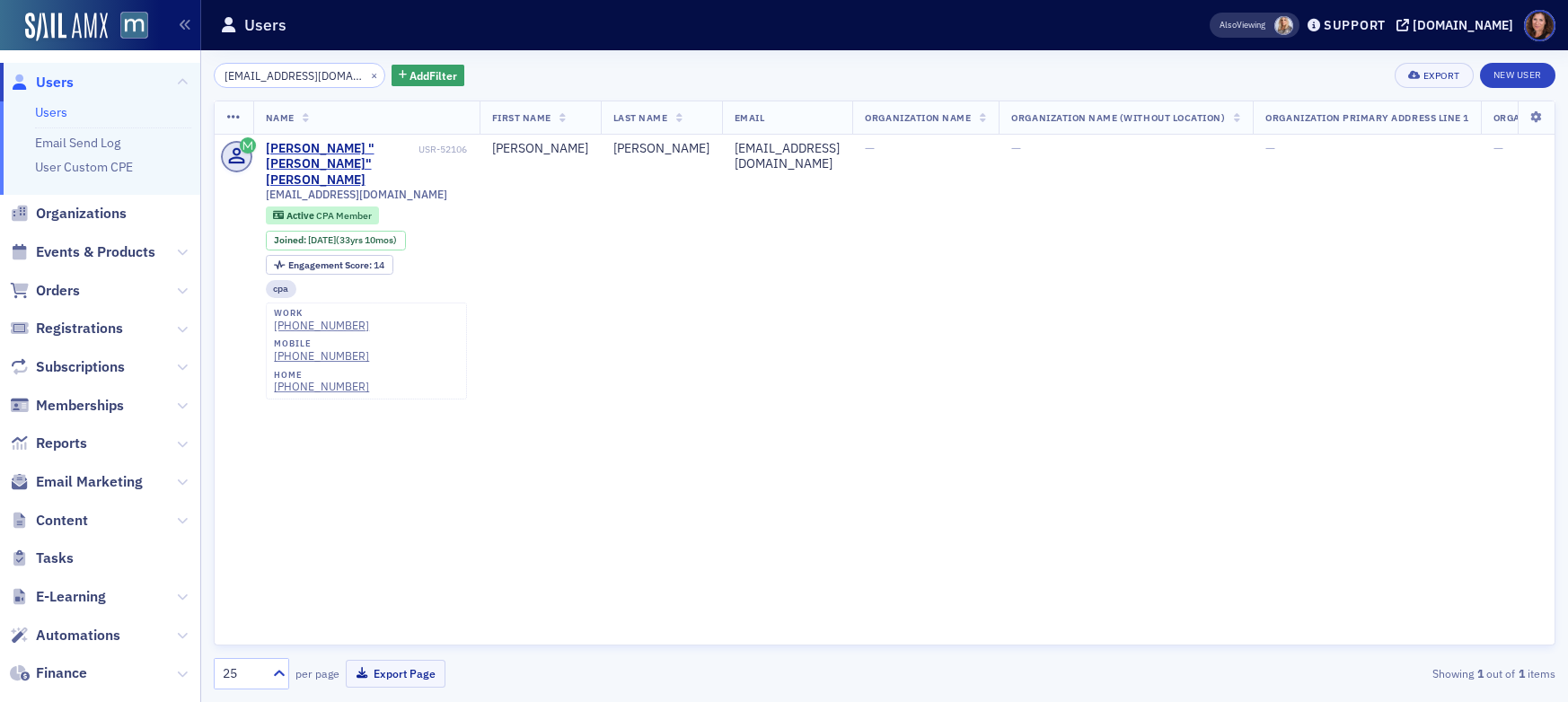
scroll to position [0, 12]
click at [280, 75] on input "cindyhwallace@gmail.com" at bounding box center [300, 75] width 171 height 25
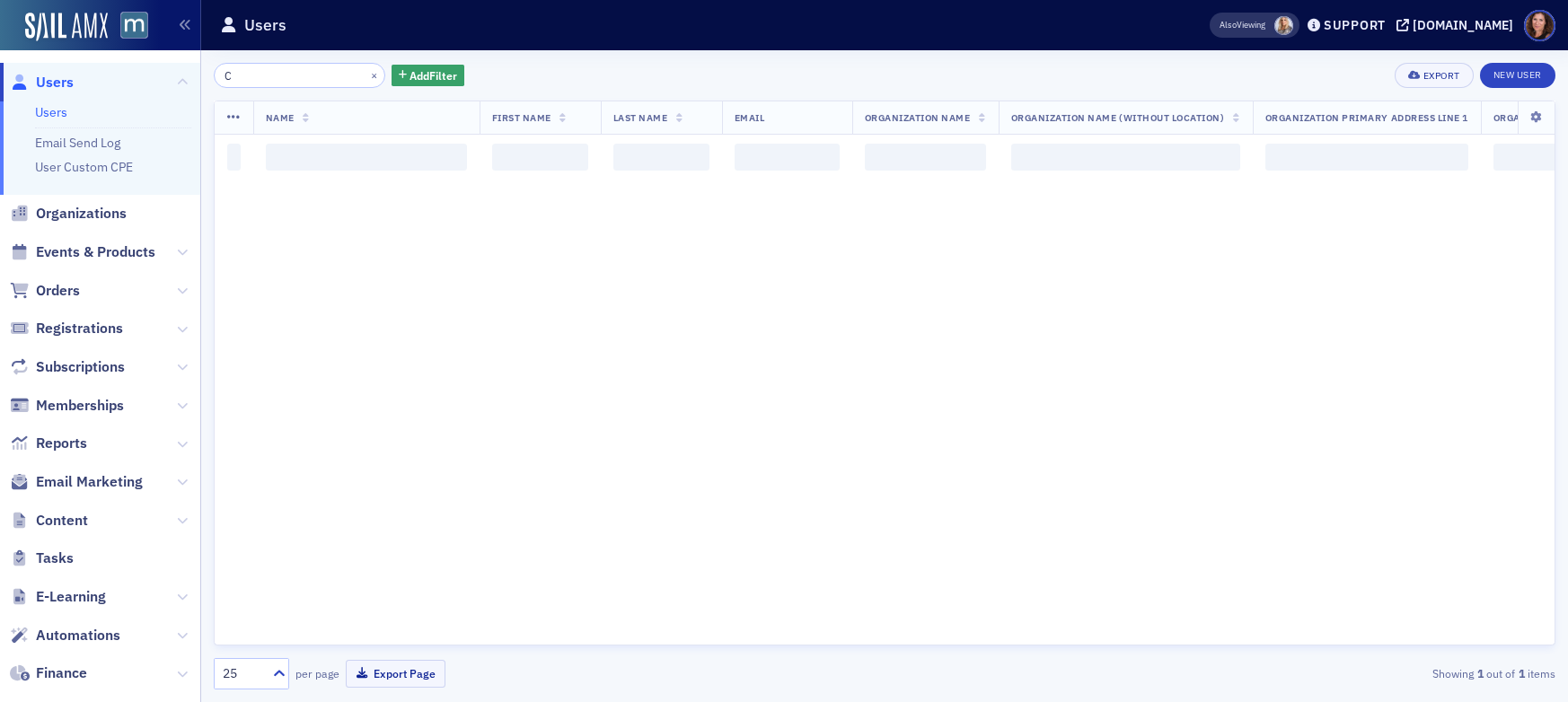
scroll to position [0, 0]
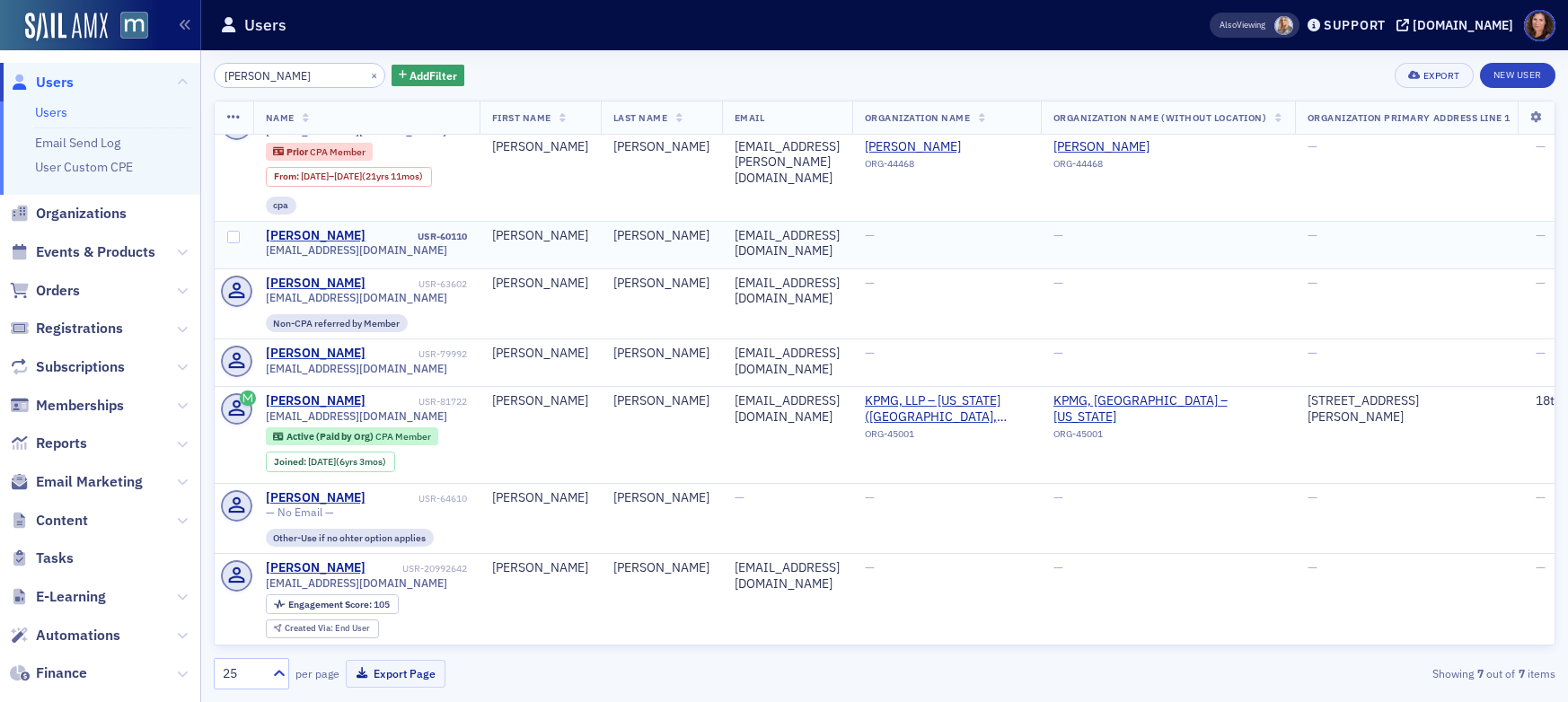
scroll to position [46, 0]
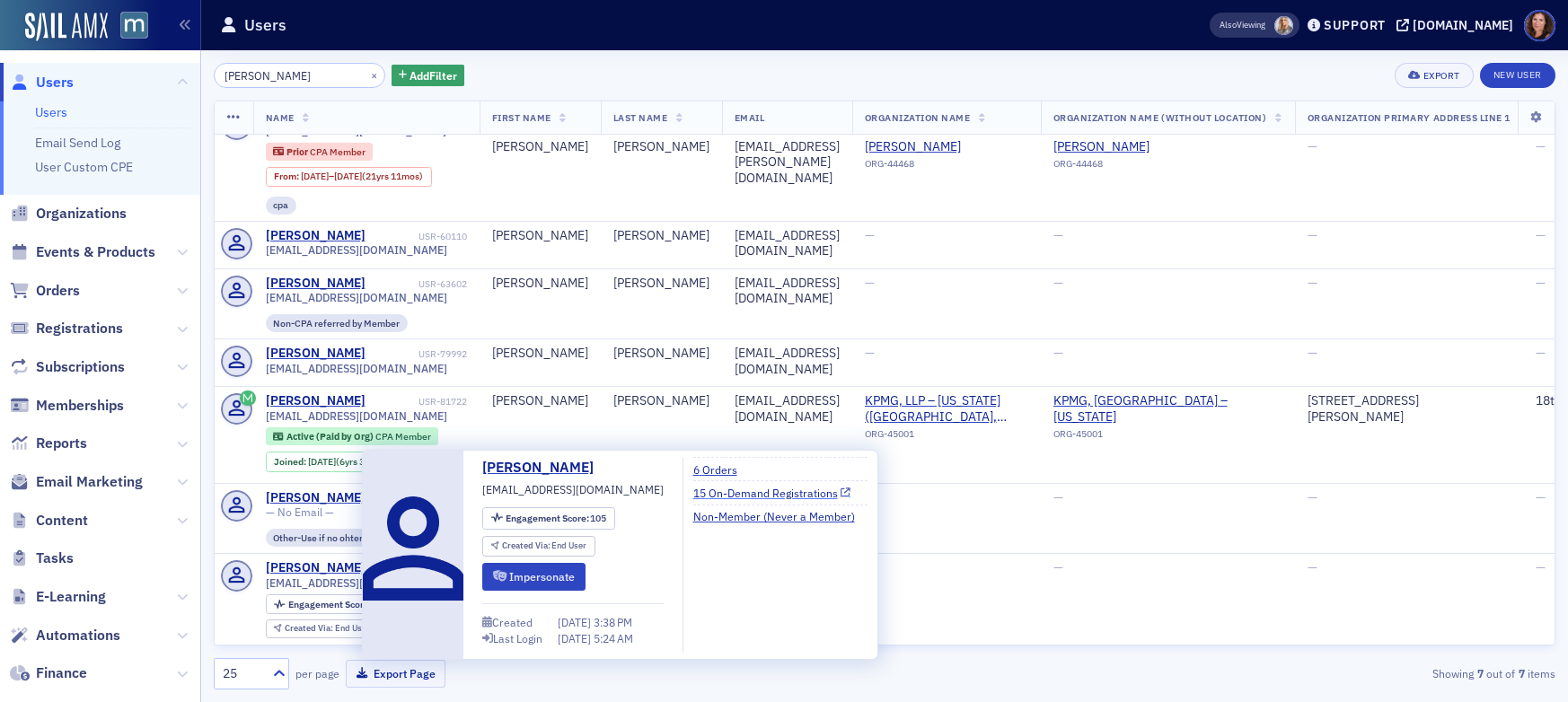
type input "Cassidy"
click at [700, 494] on link "15 On-Demand Registrations" at bounding box center [772, 493] width 158 height 16
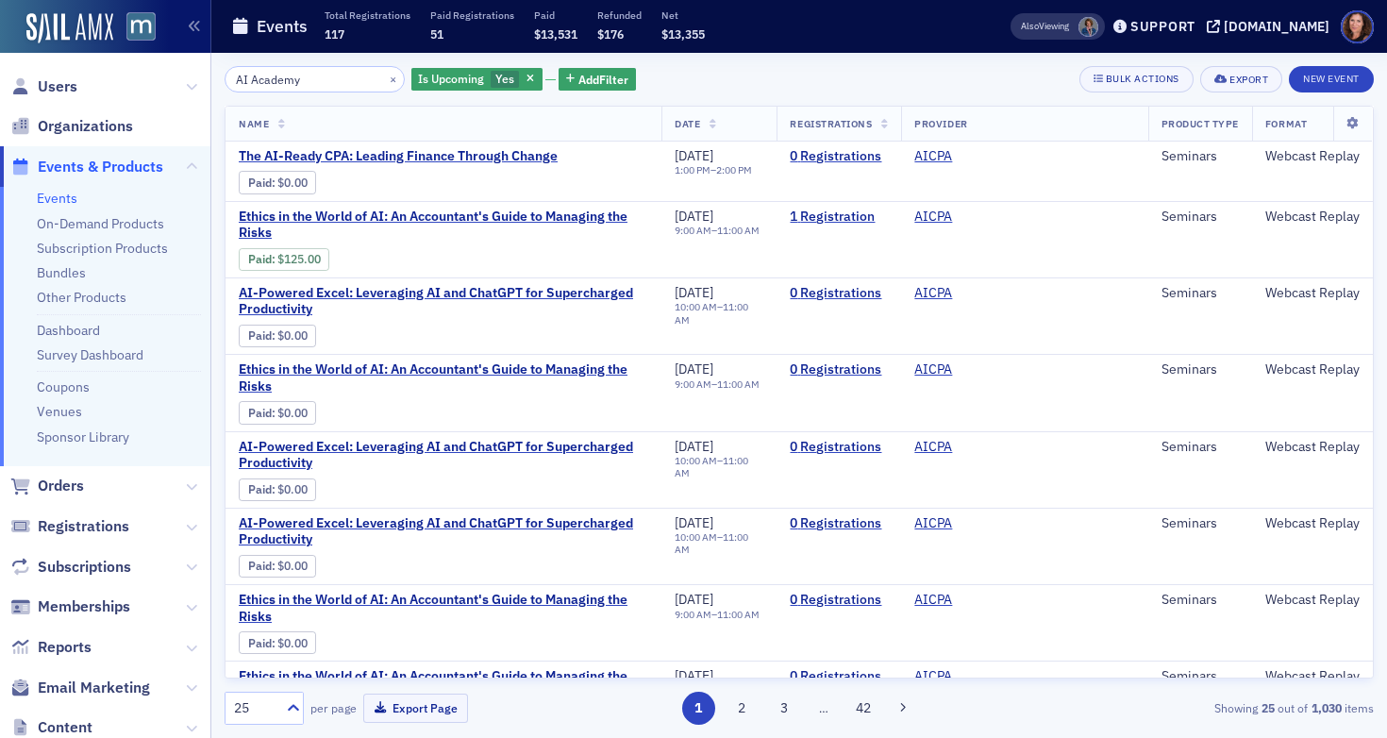
type input "AI Academy"
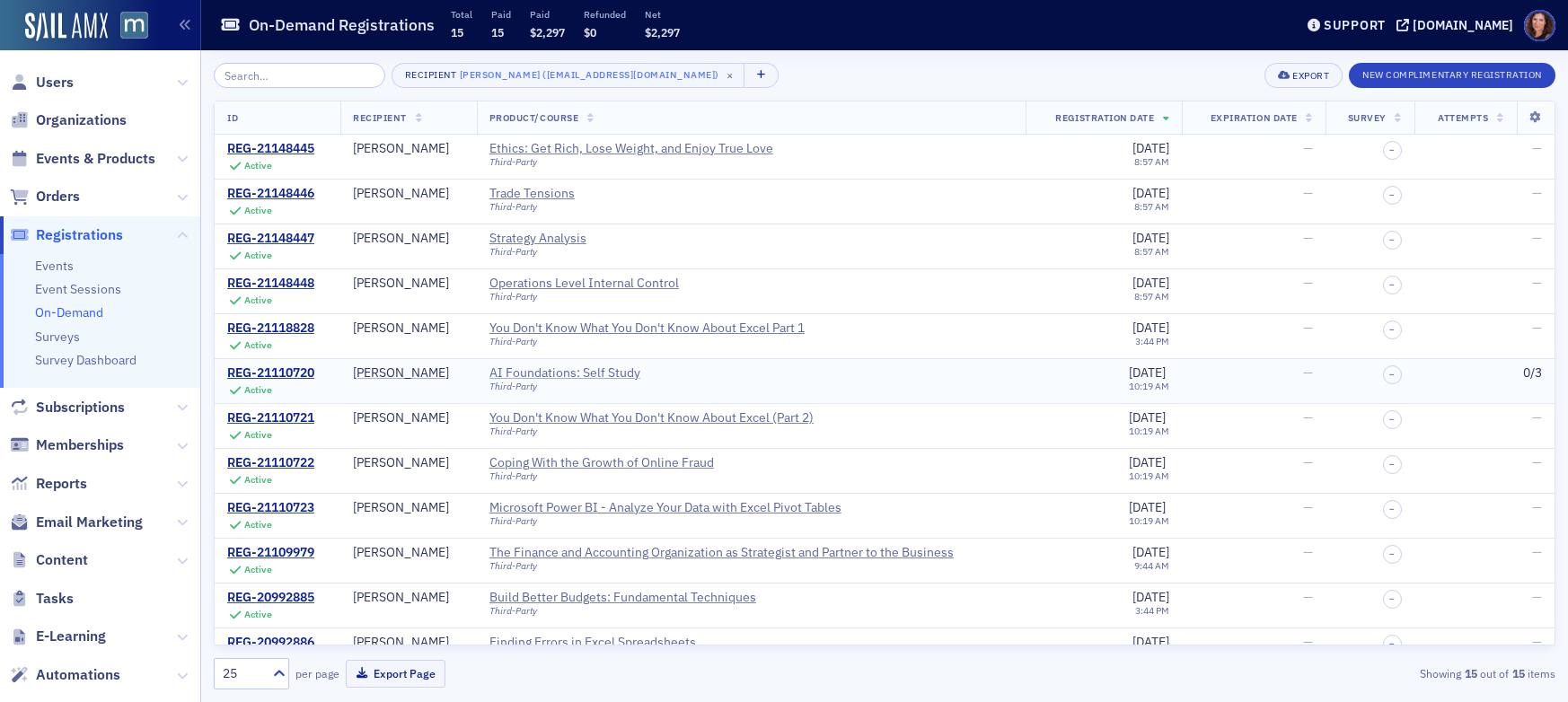
click at [562, 372] on div "AI Foundations: Self Study" at bounding box center [564, 373] width 151 height 16
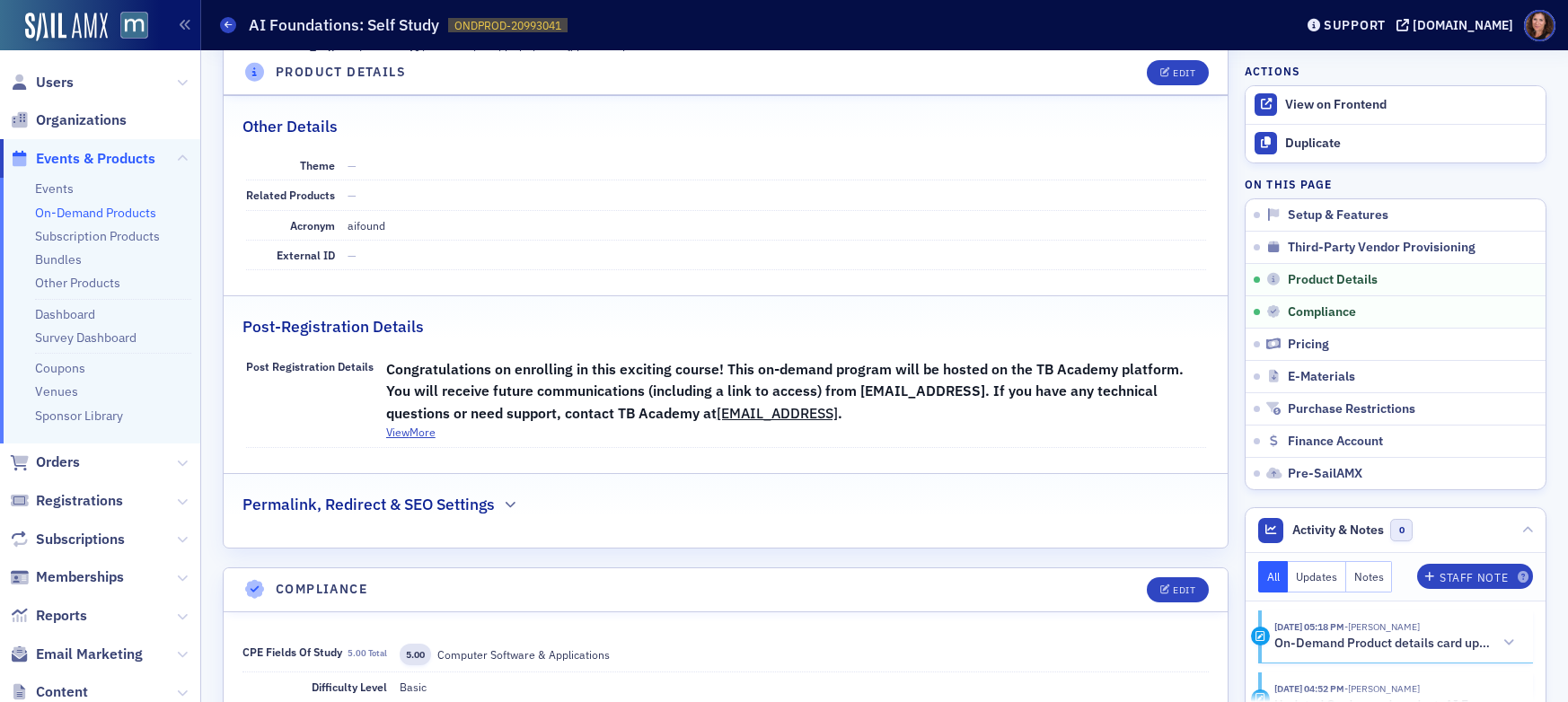
scroll to position [1048, 0]
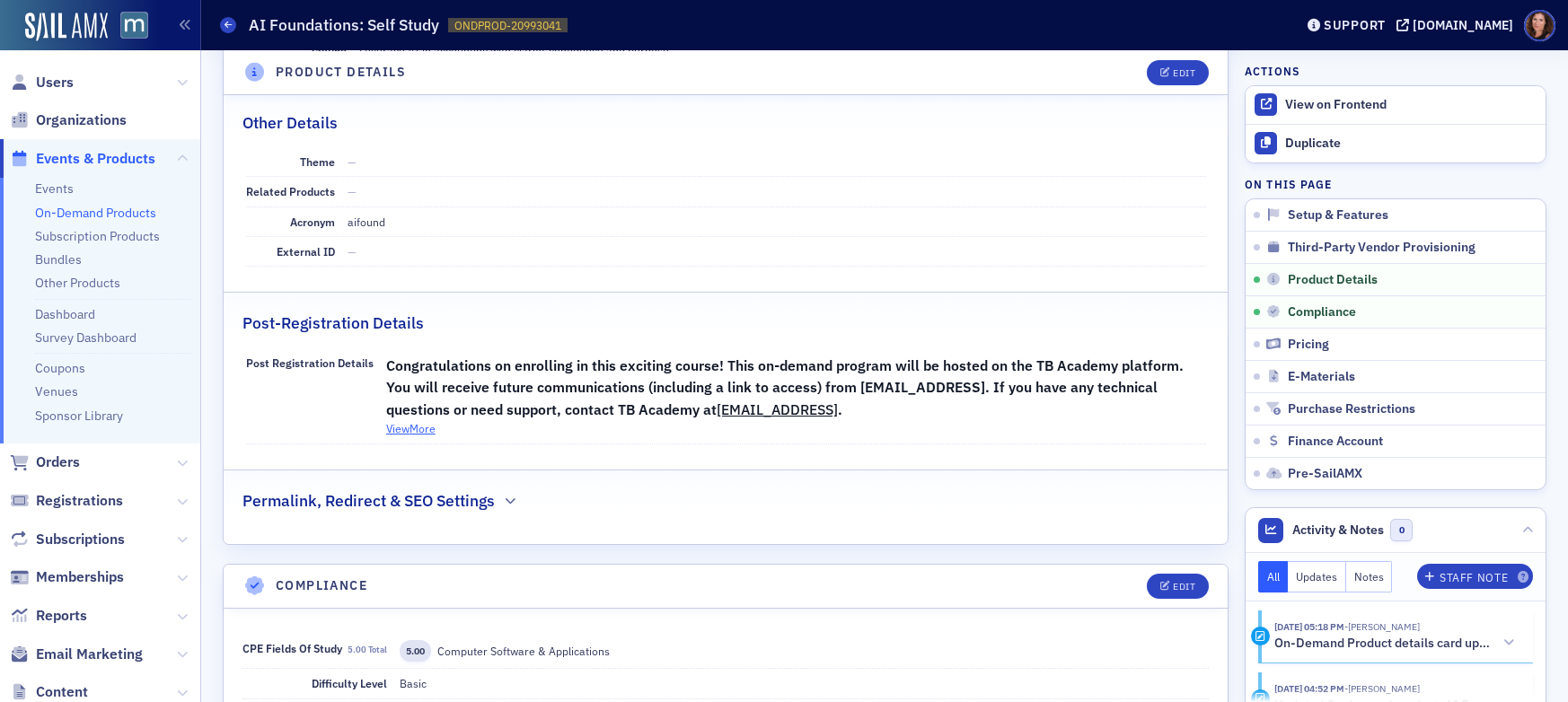
click at [411, 432] on button "View More" at bounding box center [411, 428] width 49 height 16
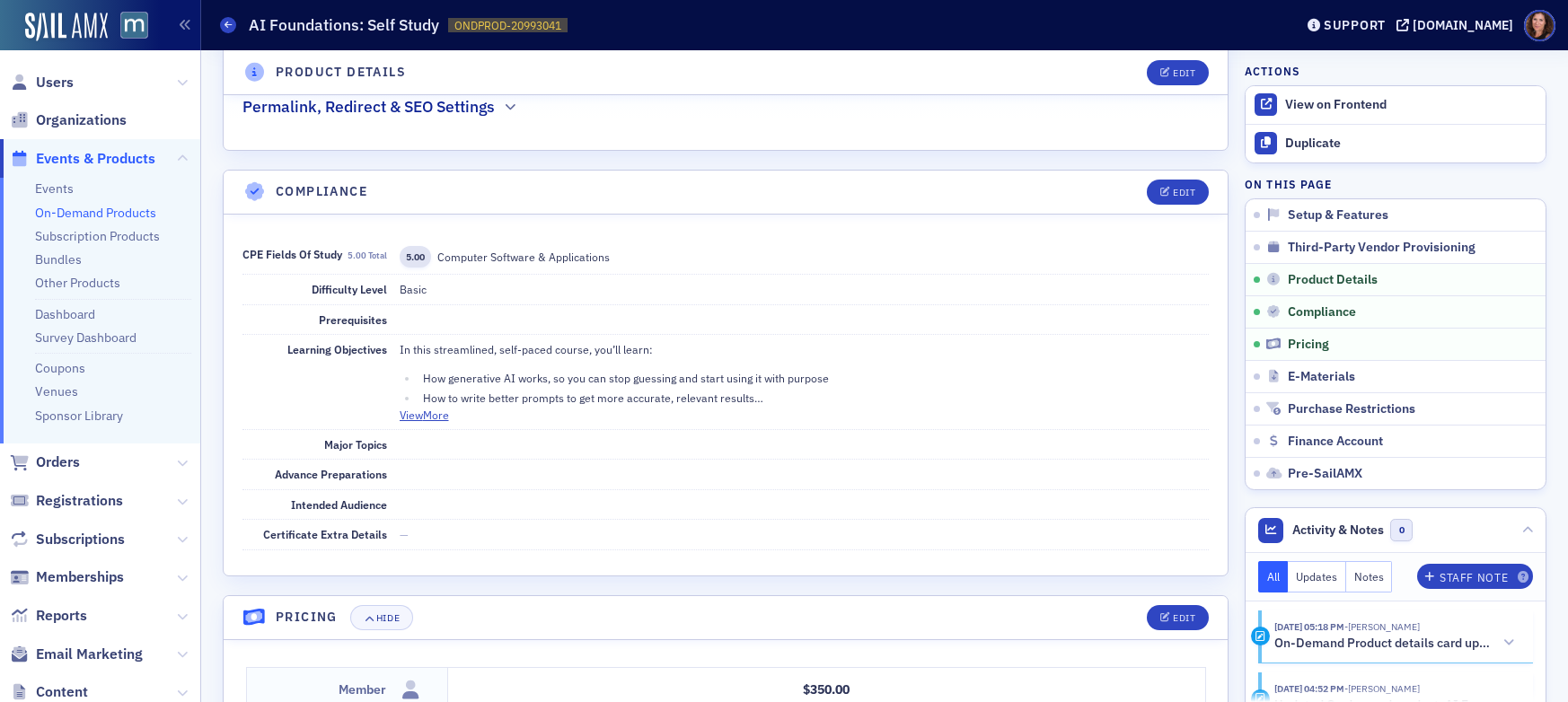
scroll to position [1447, 0]
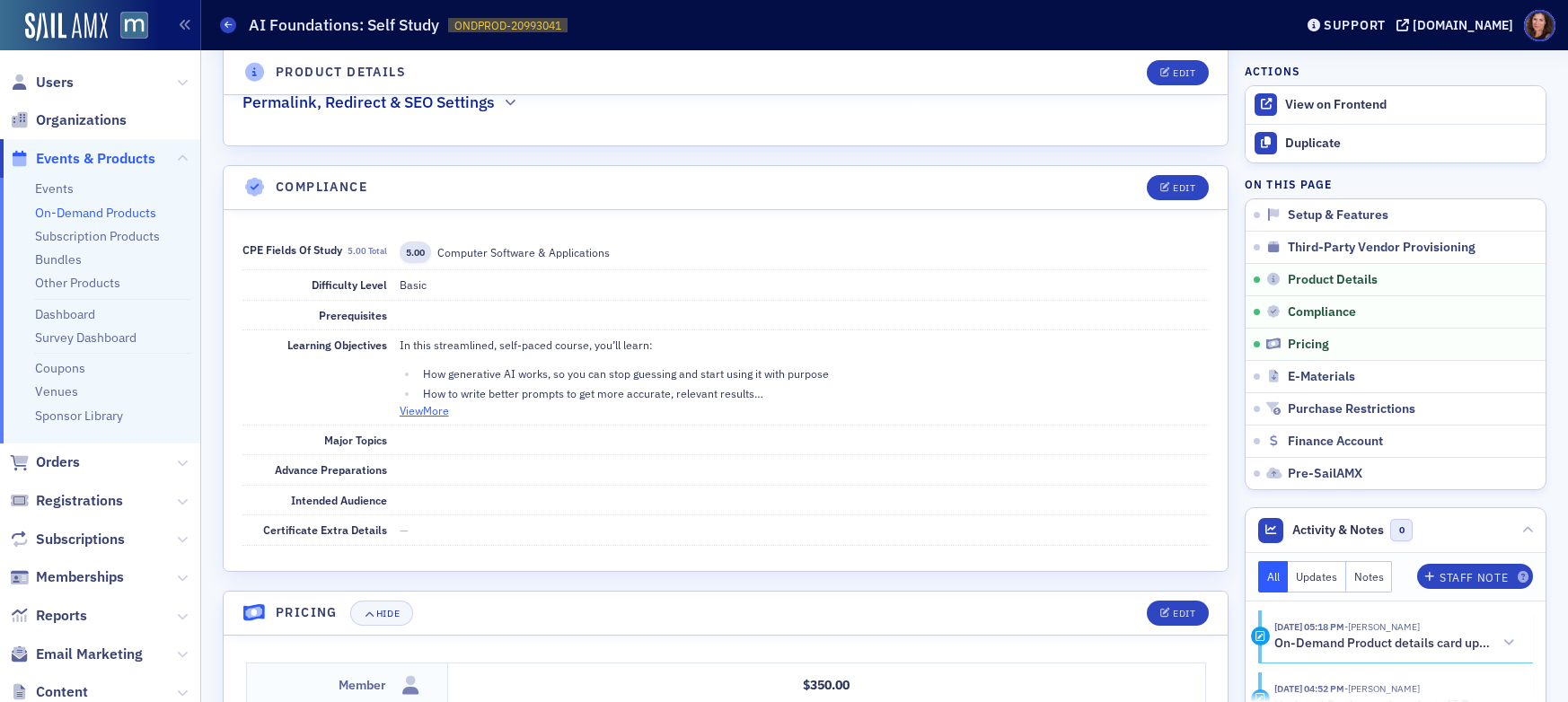
click at [433, 413] on button "View More" at bounding box center [424, 410] width 49 height 16
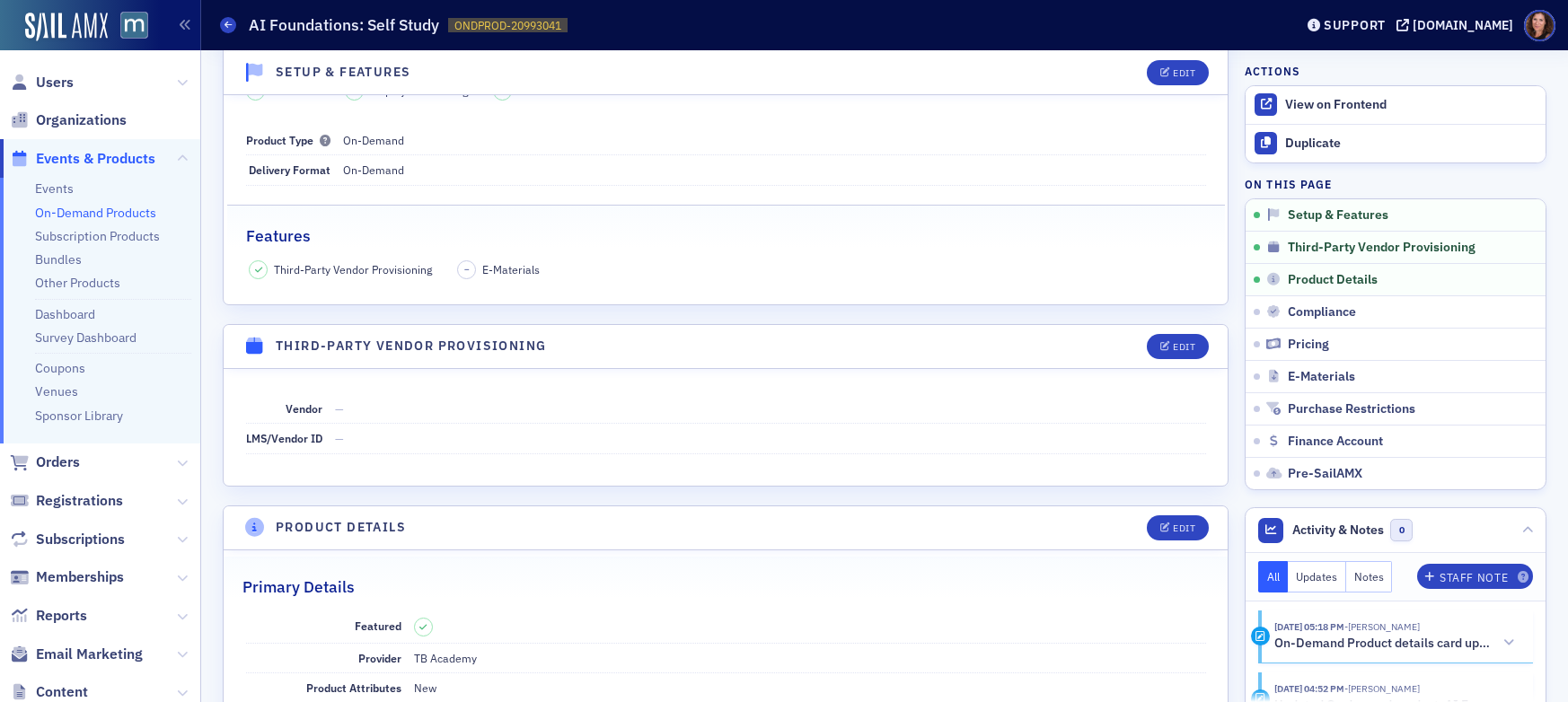
scroll to position [0, 0]
